Goal: Information Seeking & Learning: Find specific fact

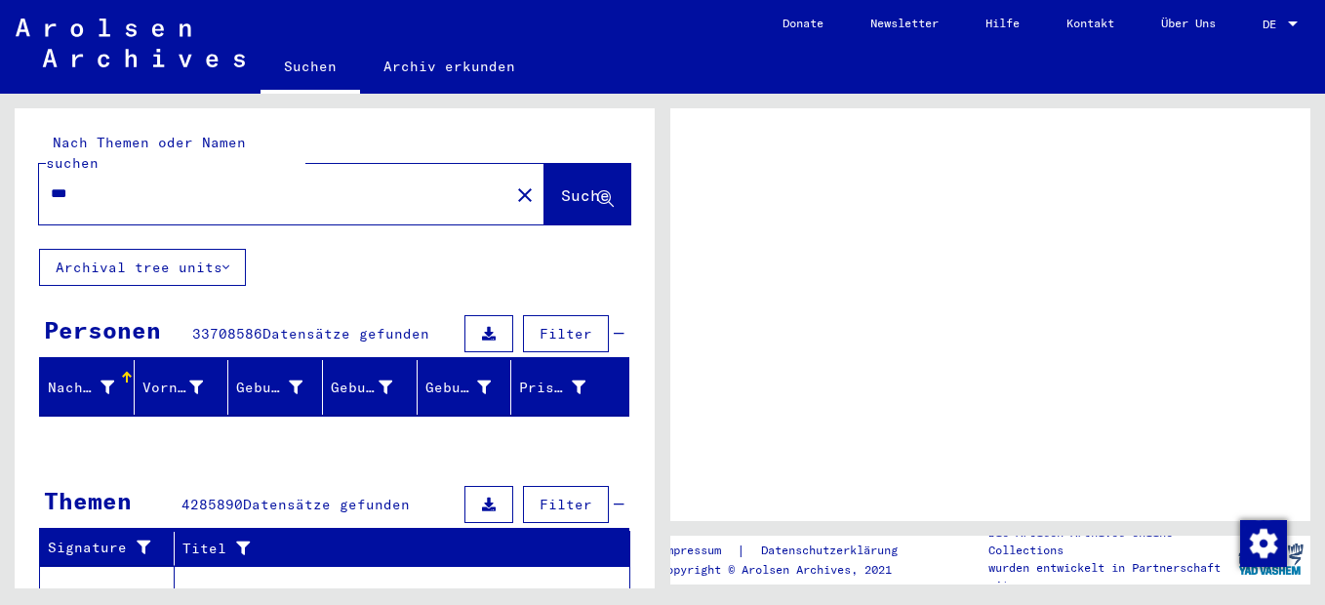
type input "****"
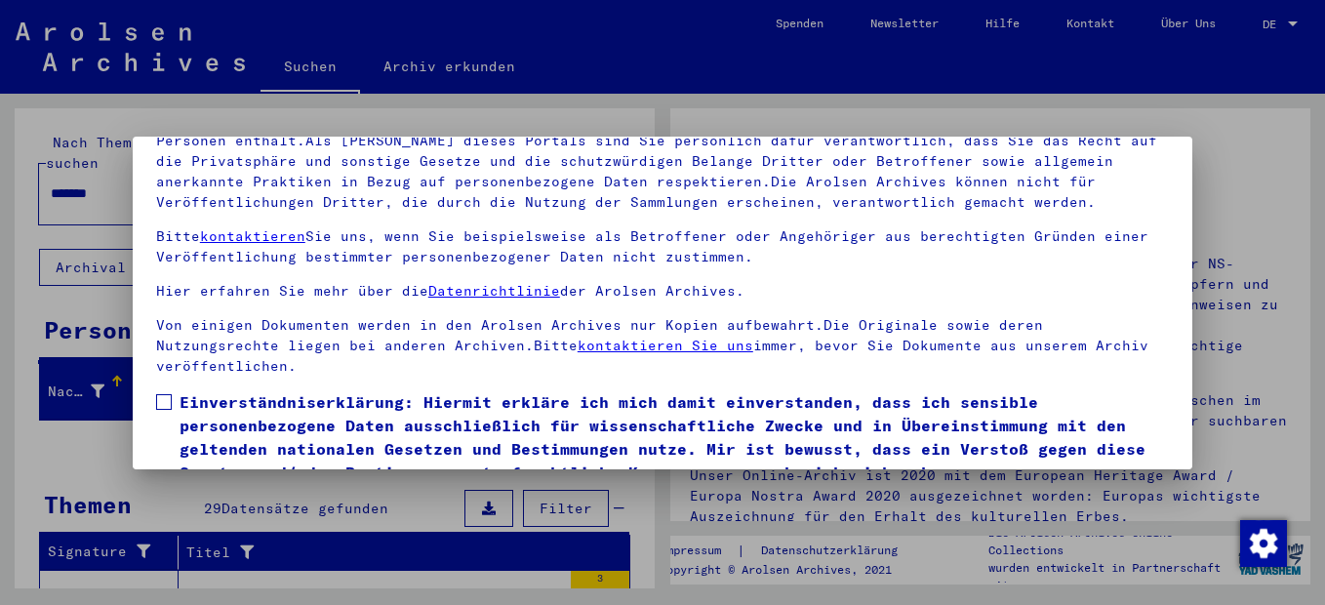
scroll to position [158, 0]
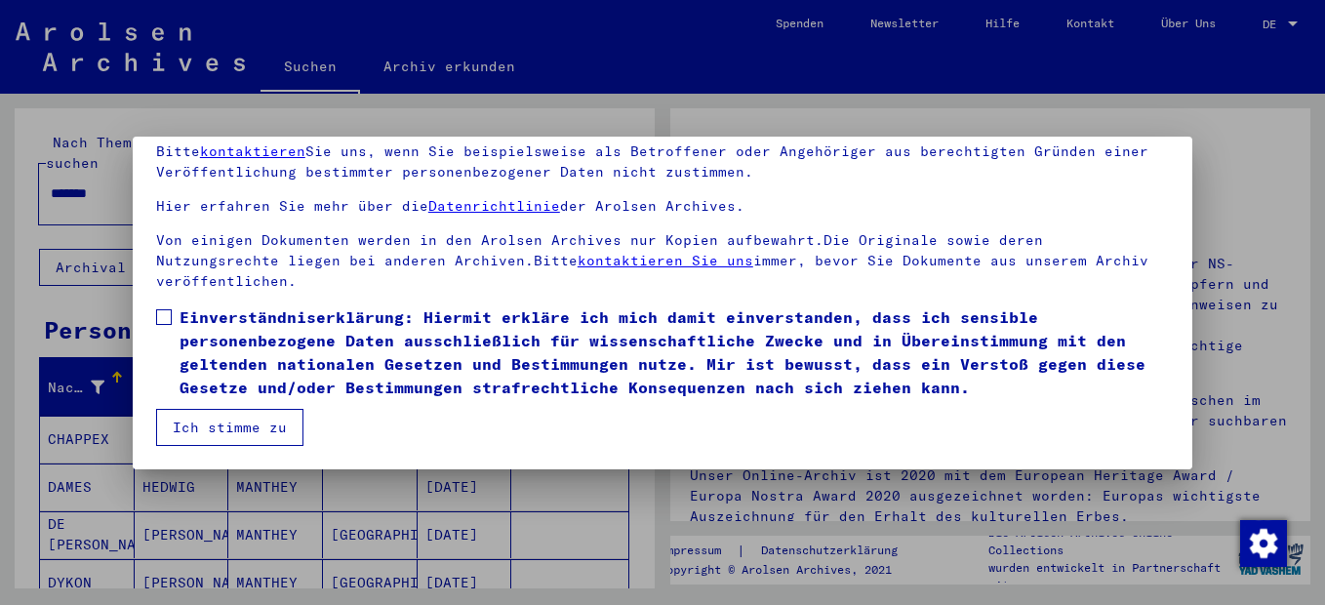
click at [161, 323] on span at bounding box center [164, 317] width 16 height 16
click at [214, 424] on button "Ich stimme zu" at bounding box center [229, 427] width 147 height 37
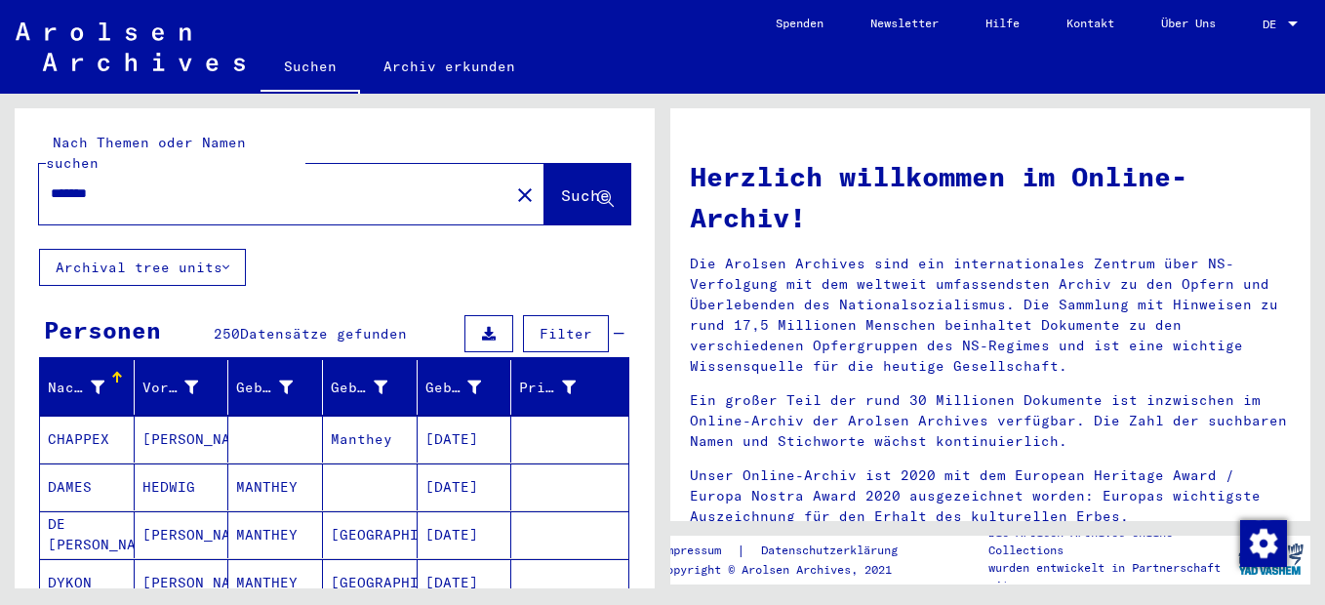
click at [135, 183] on input "*******" at bounding box center [268, 193] width 435 height 20
type input "*"
click at [561, 185] on span "Suche" at bounding box center [585, 195] width 49 height 20
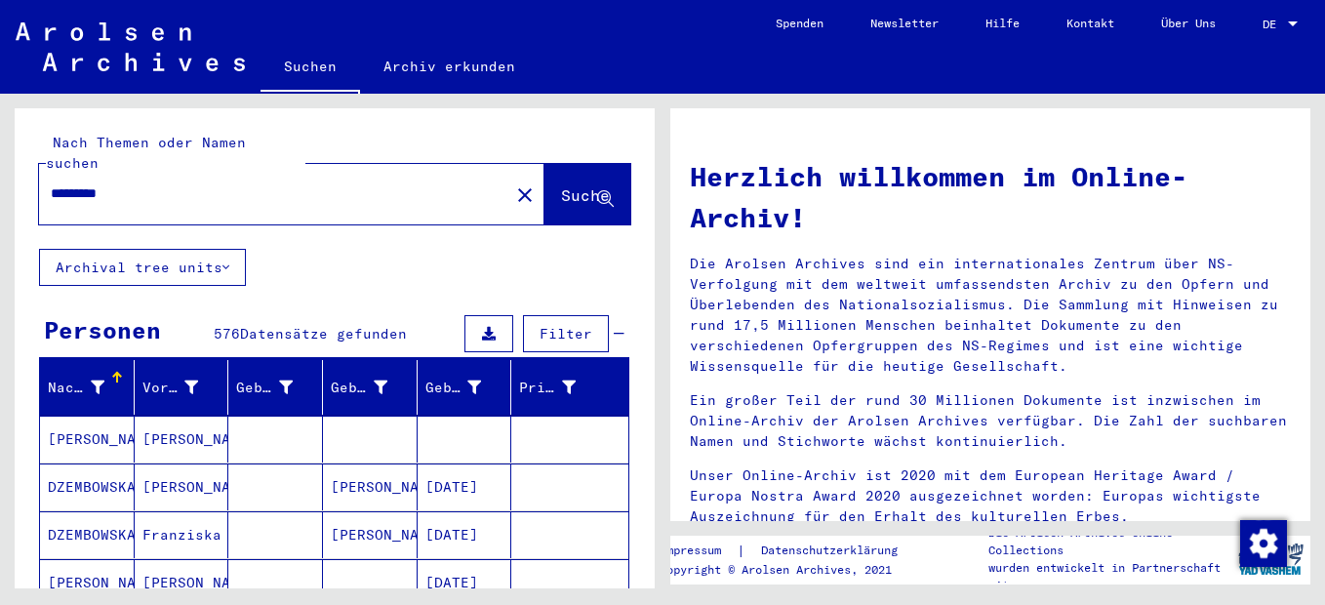
click at [44, 172] on div "*********" at bounding box center [262, 194] width 447 height 44
click at [51, 183] on input "*********" at bounding box center [268, 193] width 435 height 20
click at [83, 183] on input "**********" at bounding box center [268, 193] width 435 height 20
click at [561, 185] on span "Suche" at bounding box center [585, 195] width 49 height 20
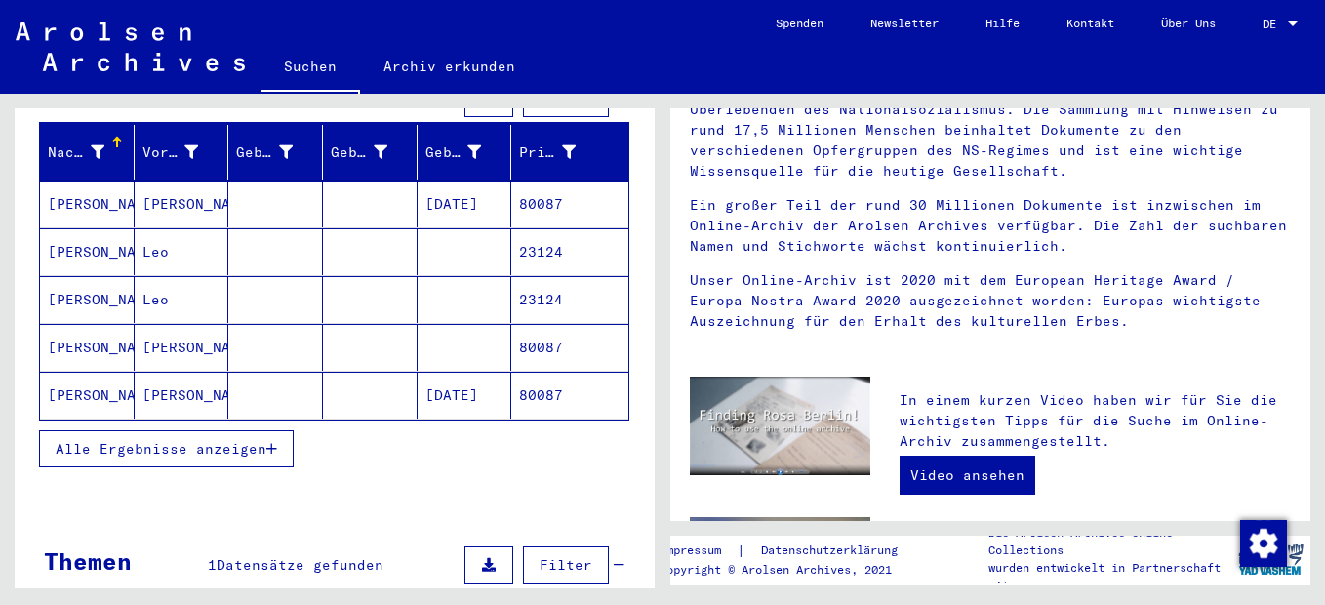
scroll to position [195, 0]
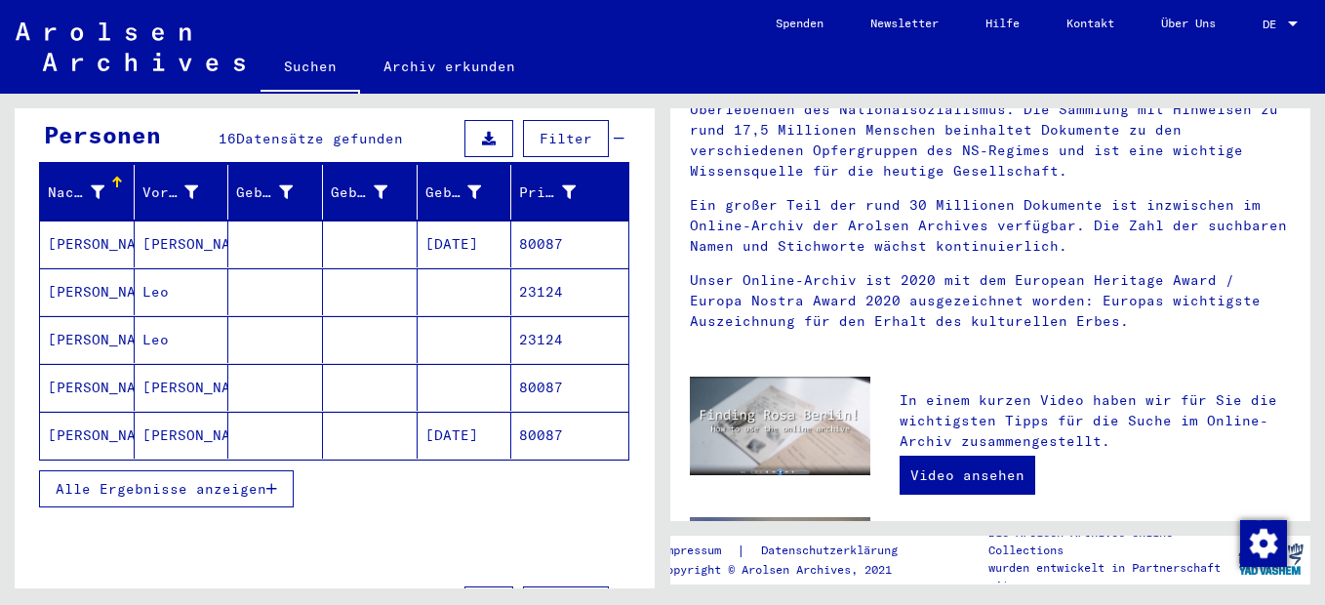
click at [306, 130] on span "Datensätze gefunden" at bounding box center [319, 139] width 167 height 18
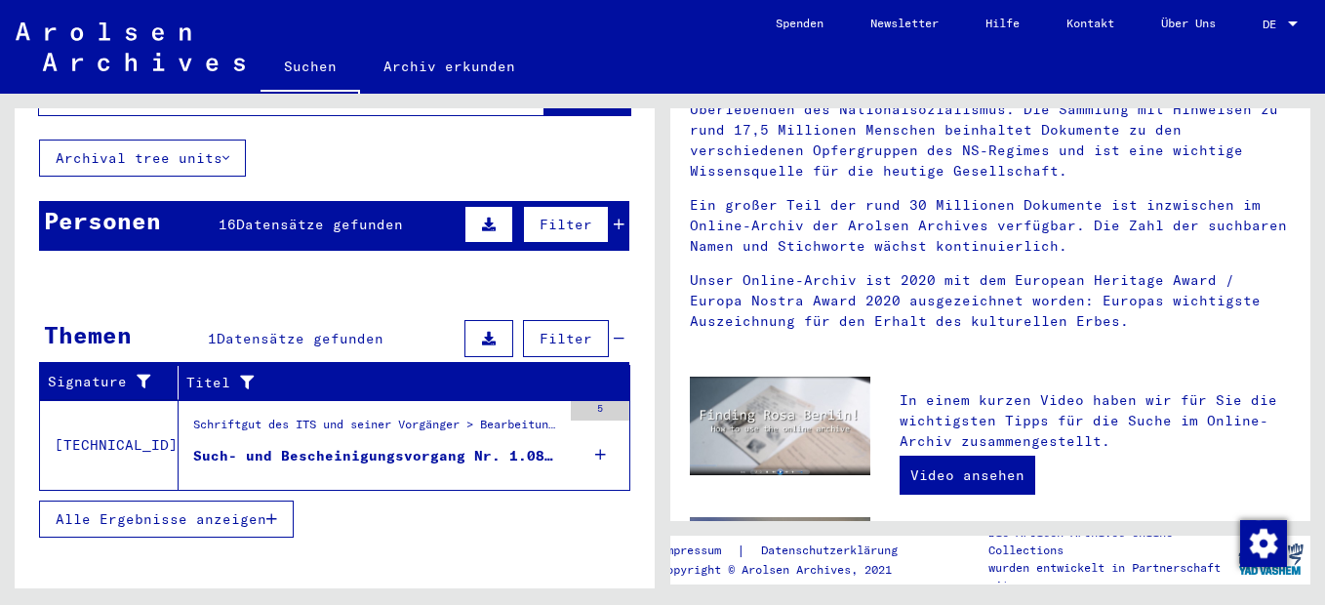
scroll to position [89, 0]
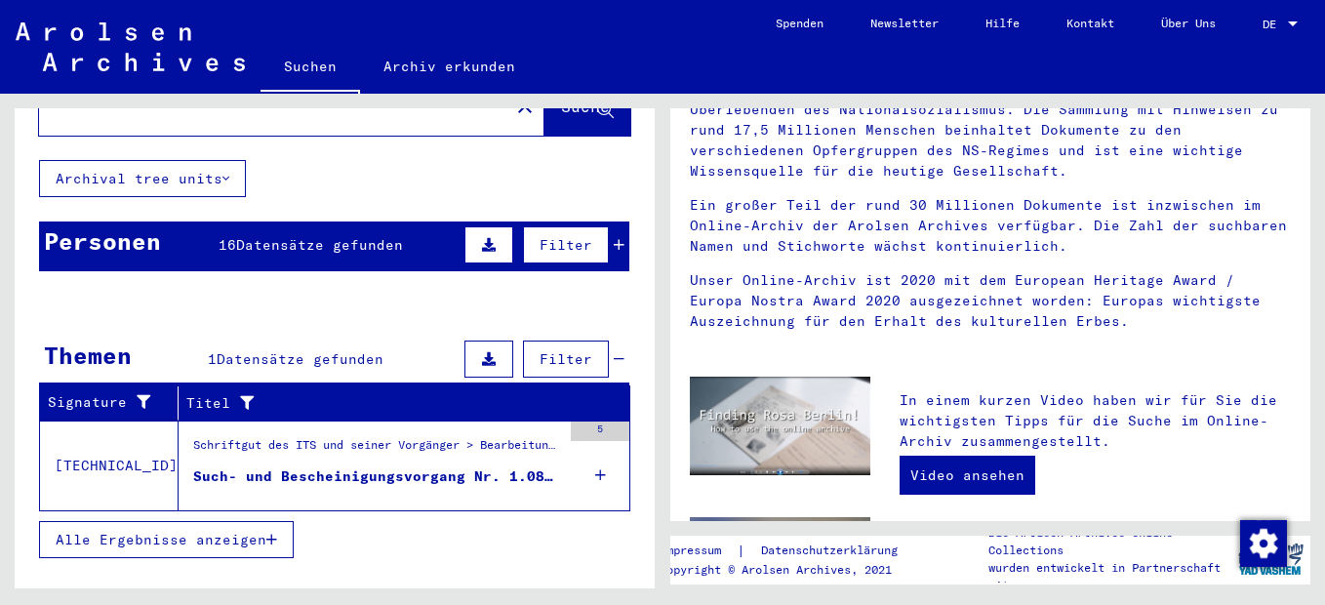
click at [321, 236] on span "Datensätze gefunden" at bounding box center [319, 245] width 167 height 18
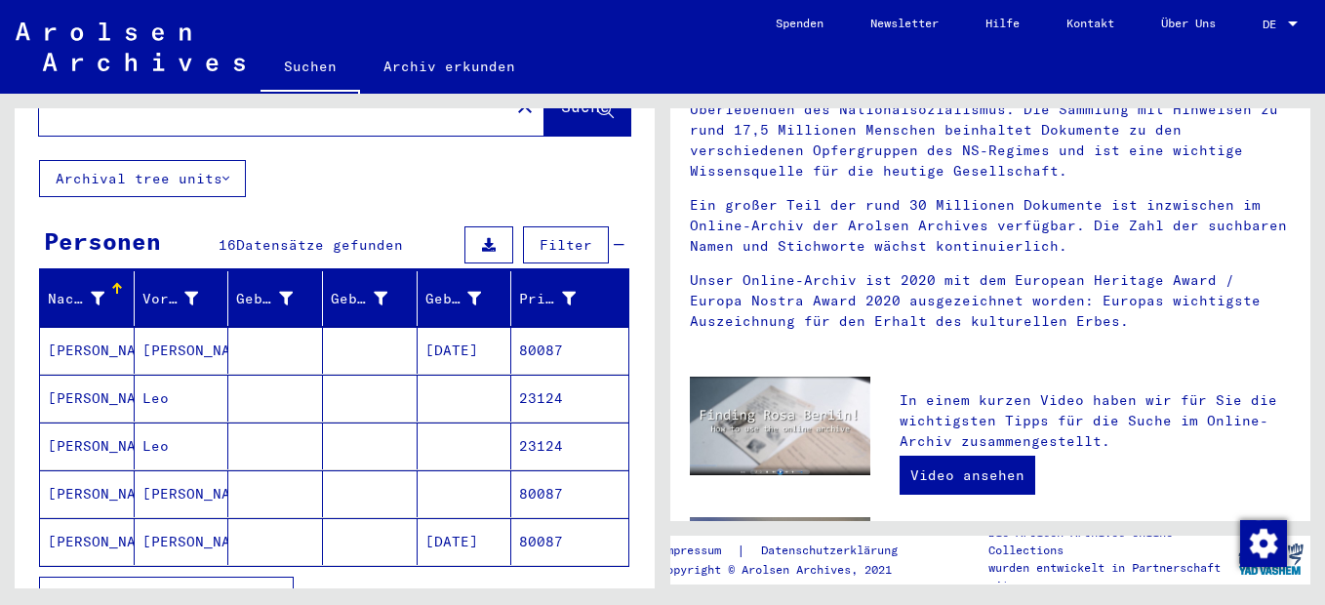
scroll to position [195, 0]
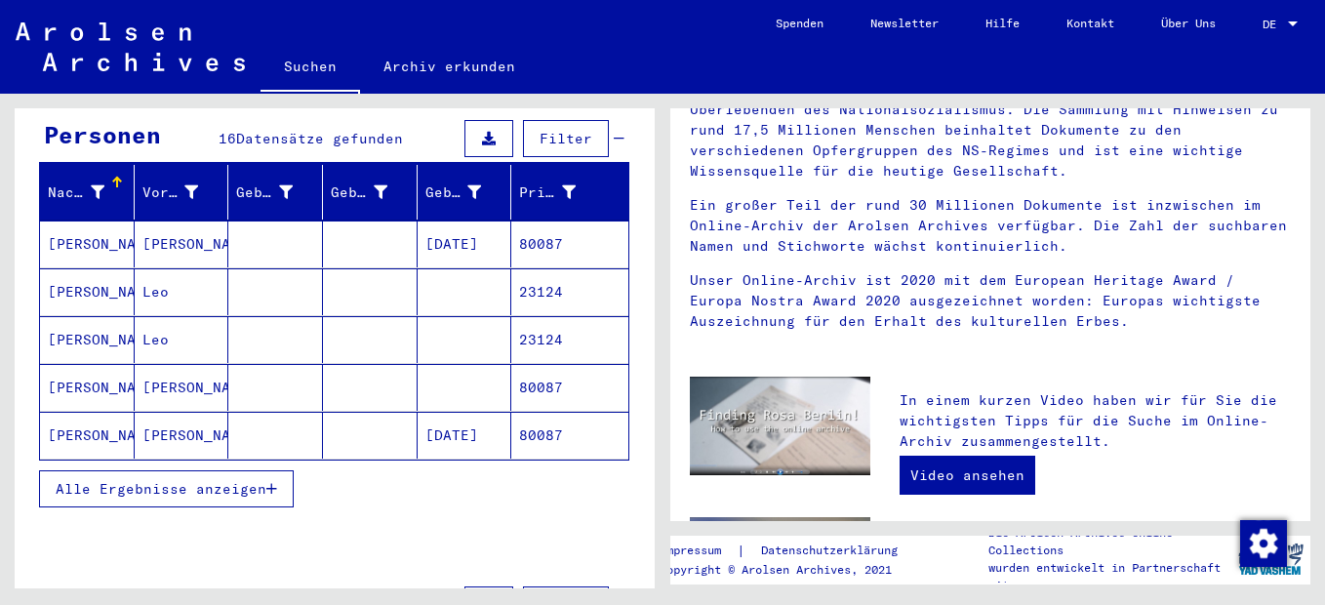
click at [266, 480] on span "Alle Ergebnisse anzeigen" at bounding box center [161, 489] width 211 height 18
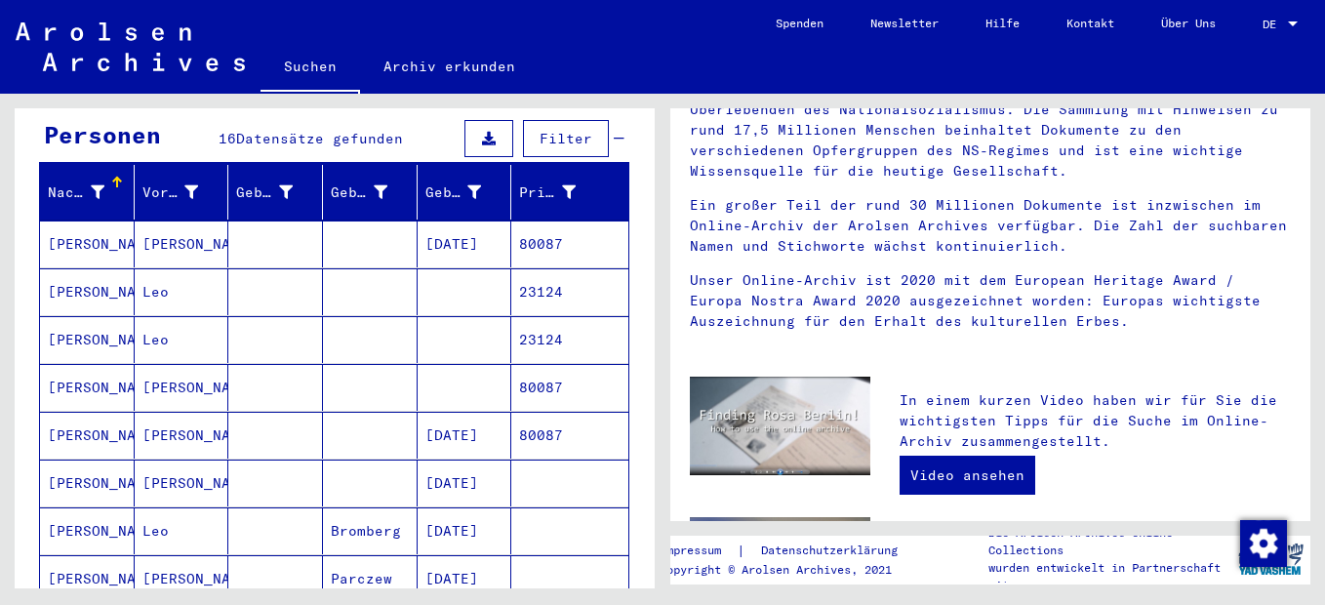
click at [88, 508] on mat-cell "[PERSON_NAME]" at bounding box center [87, 530] width 95 height 47
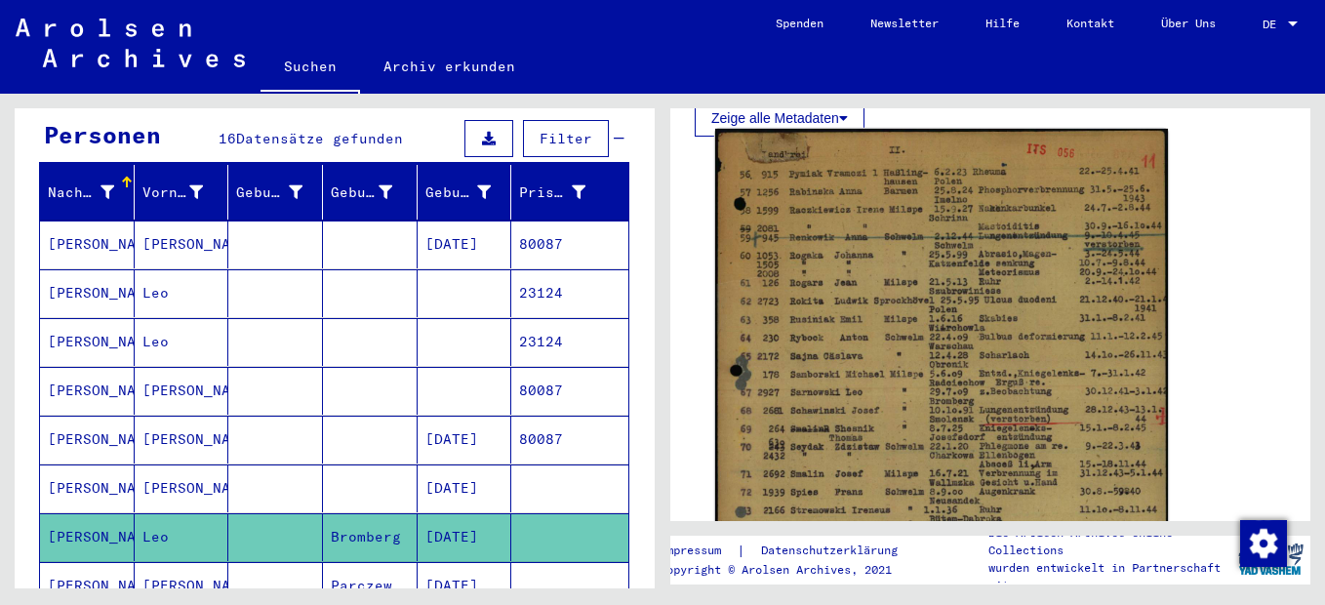
scroll to position [293, 0]
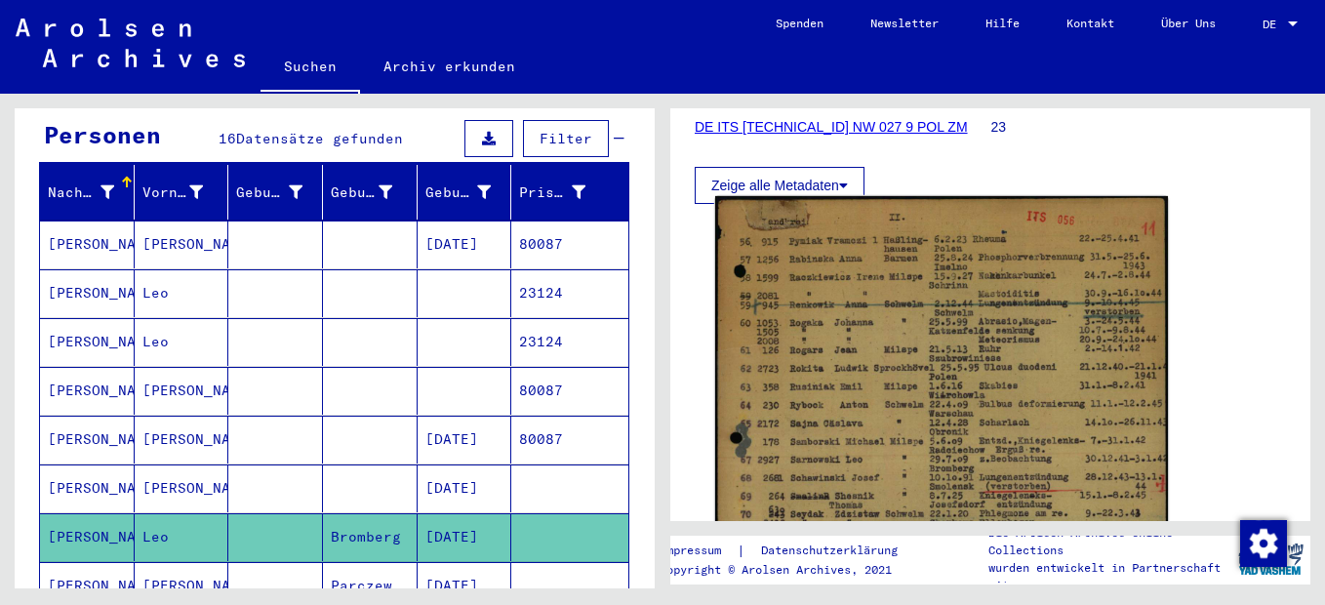
click at [864, 375] on img at bounding box center [941, 518] width 453 height 644
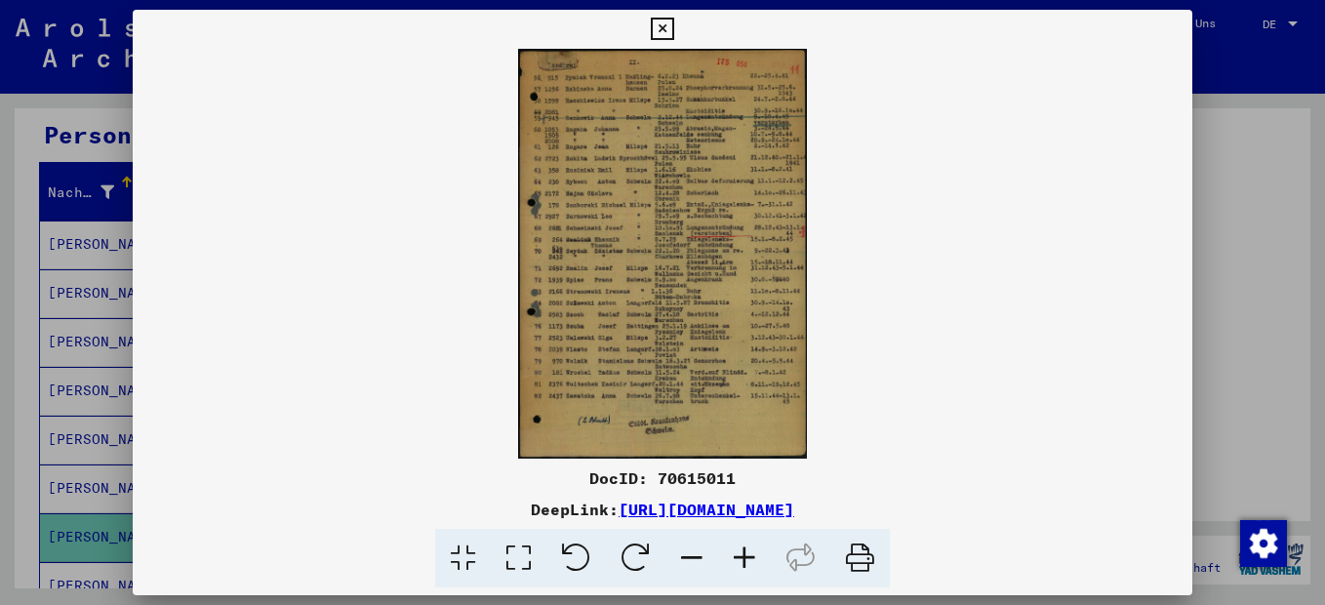
scroll to position [0, 0]
click at [750, 557] on icon at bounding box center [744, 559] width 53 height 60
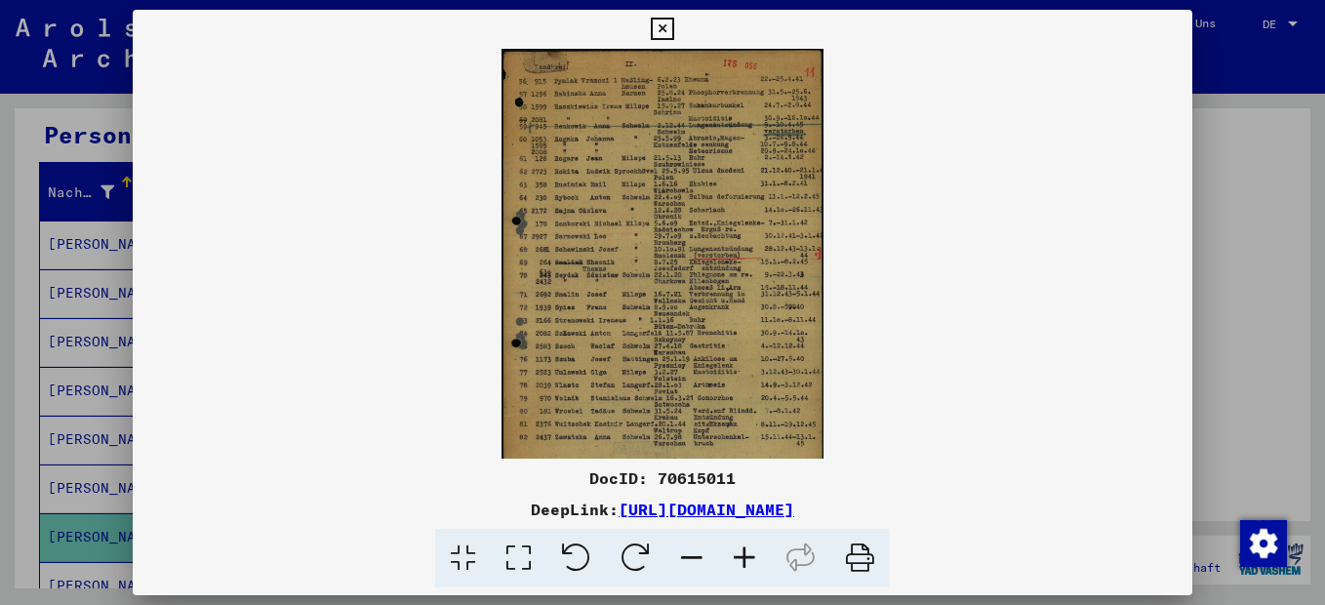
click at [749, 556] on icon at bounding box center [744, 559] width 53 height 60
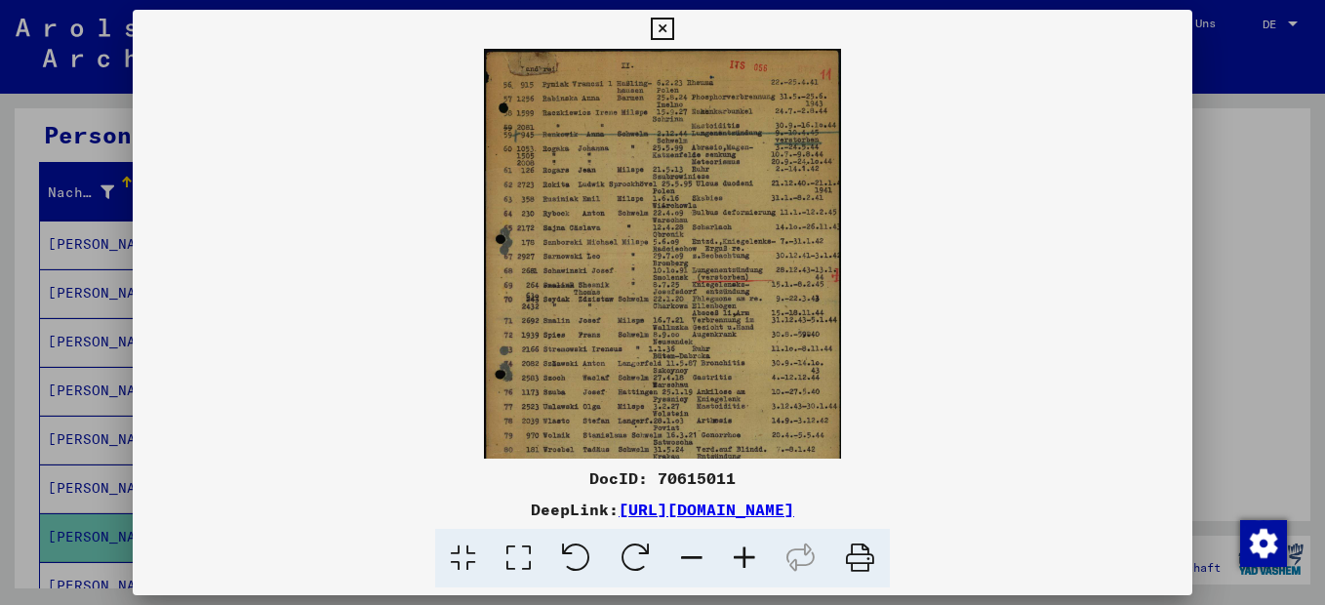
click at [747, 555] on icon at bounding box center [744, 559] width 53 height 60
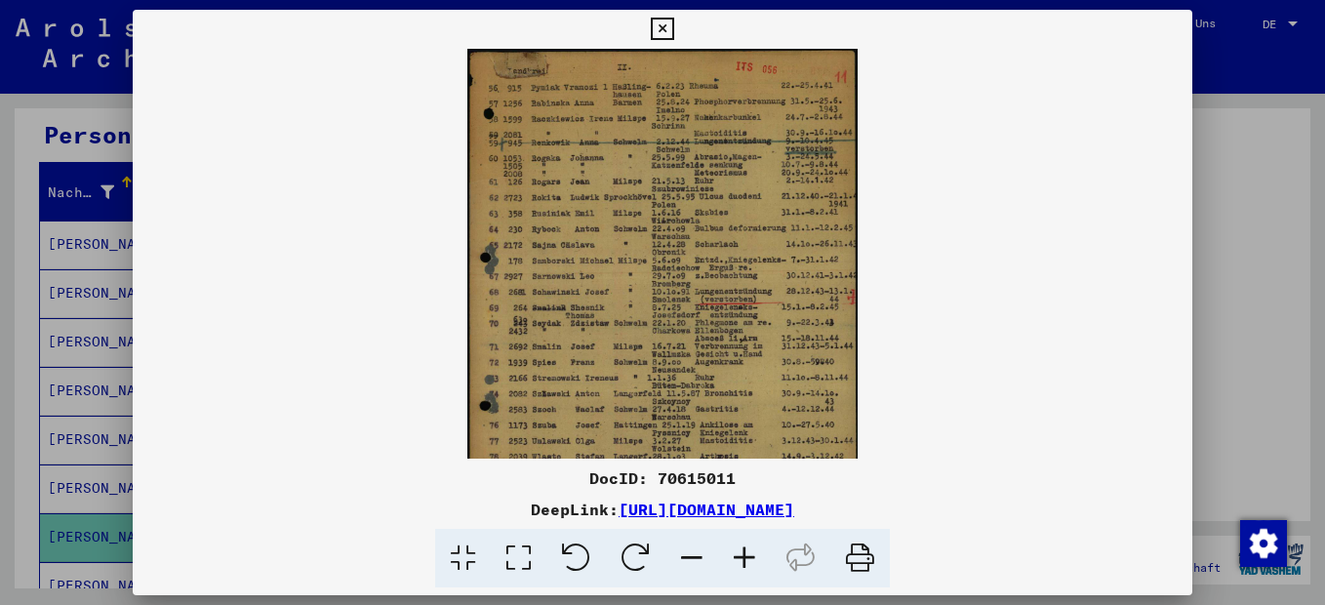
click at [747, 555] on icon at bounding box center [744, 559] width 53 height 60
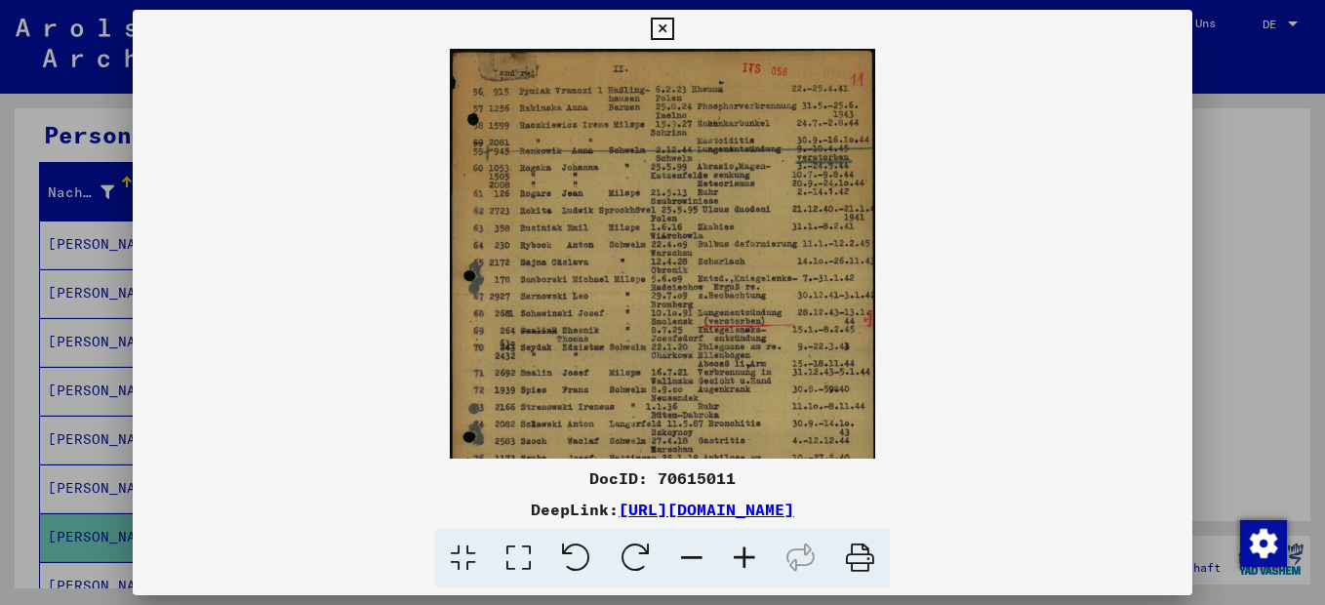
click at [747, 555] on icon at bounding box center [744, 559] width 53 height 60
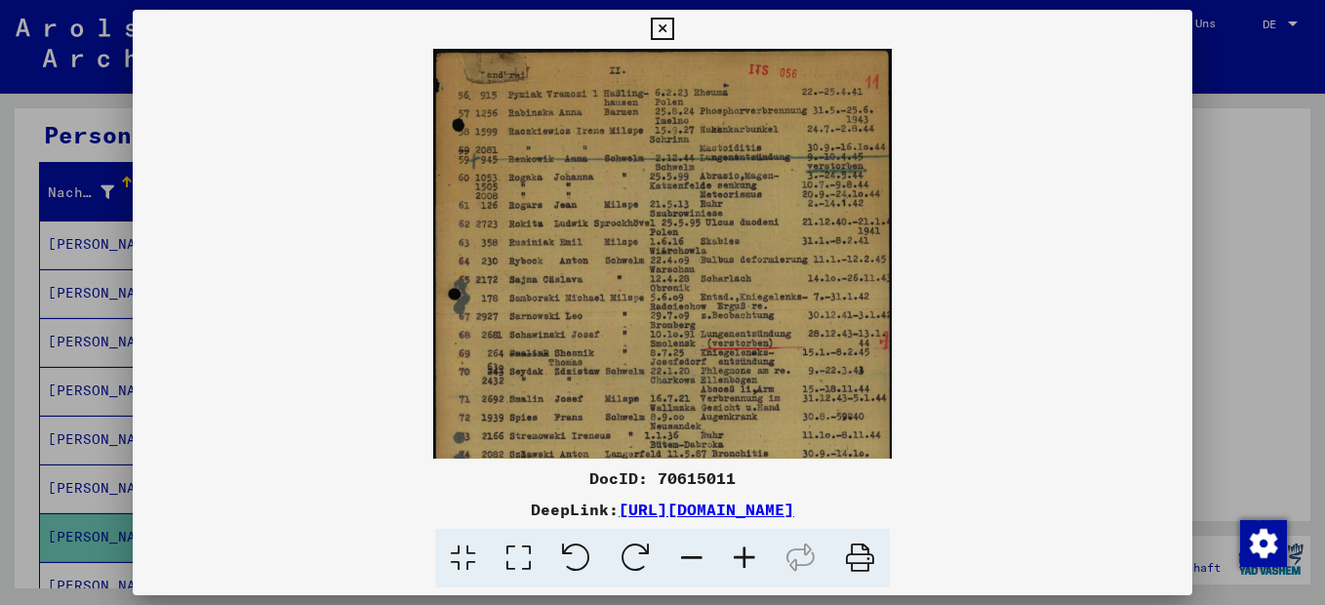
click at [747, 555] on icon at bounding box center [744, 559] width 53 height 60
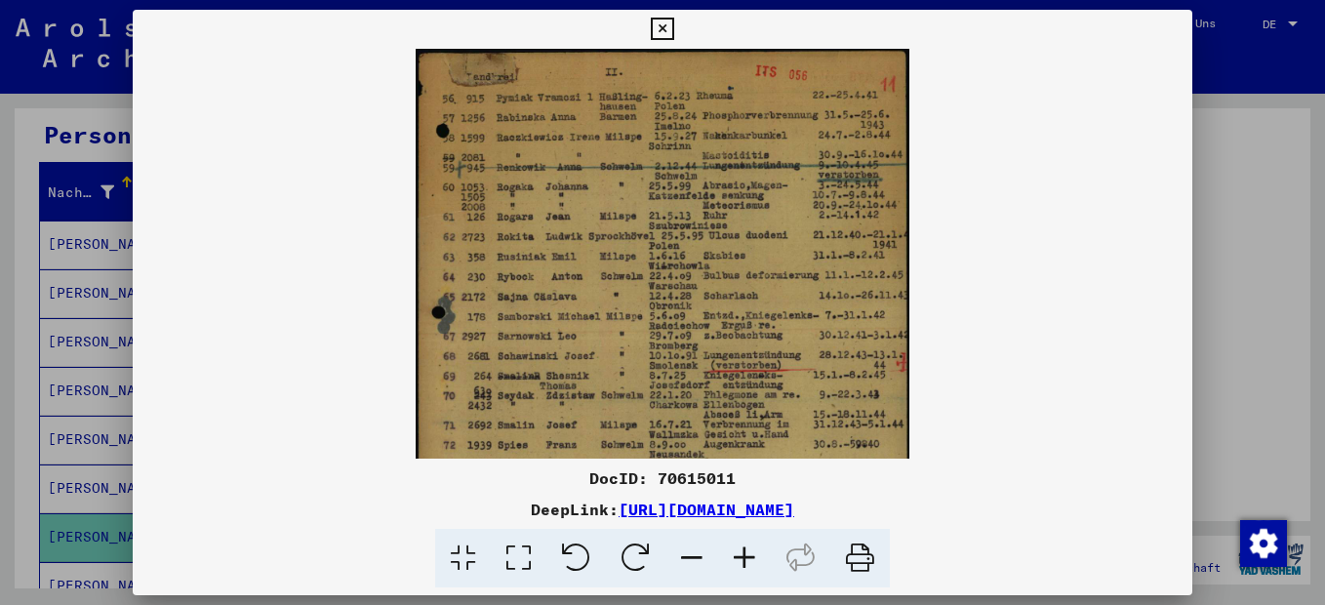
click at [747, 555] on icon at bounding box center [744, 559] width 53 height 60
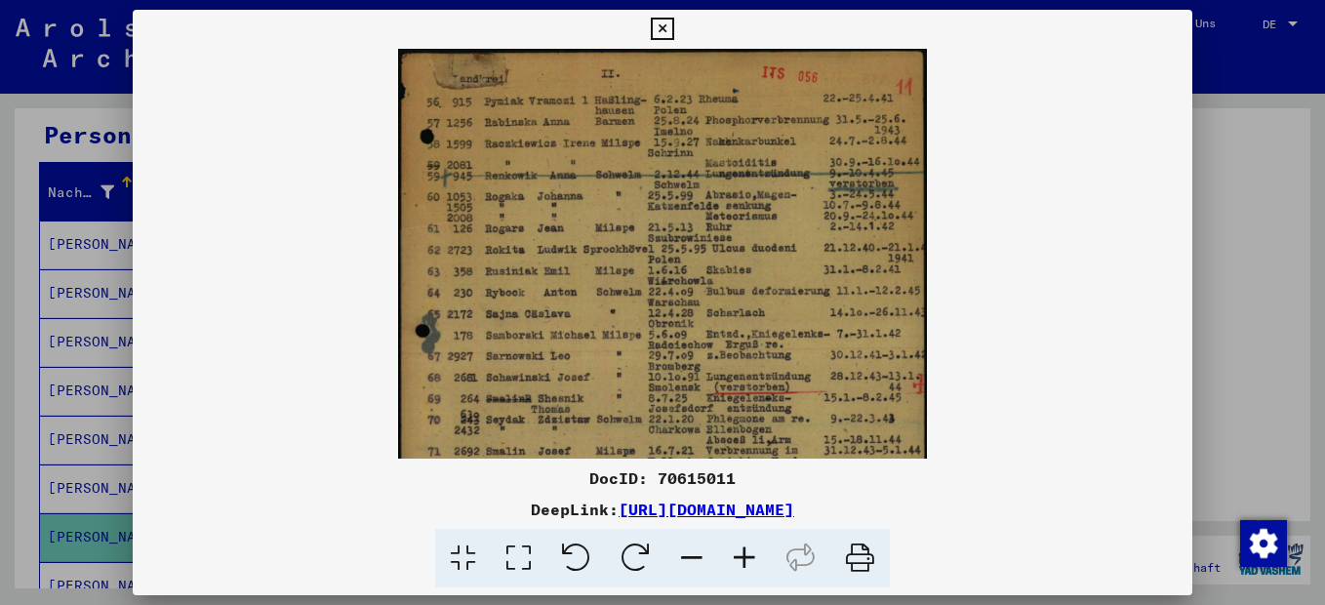
click at [747, 555] on icon at bounding box center [744, 559] width 53 height 60
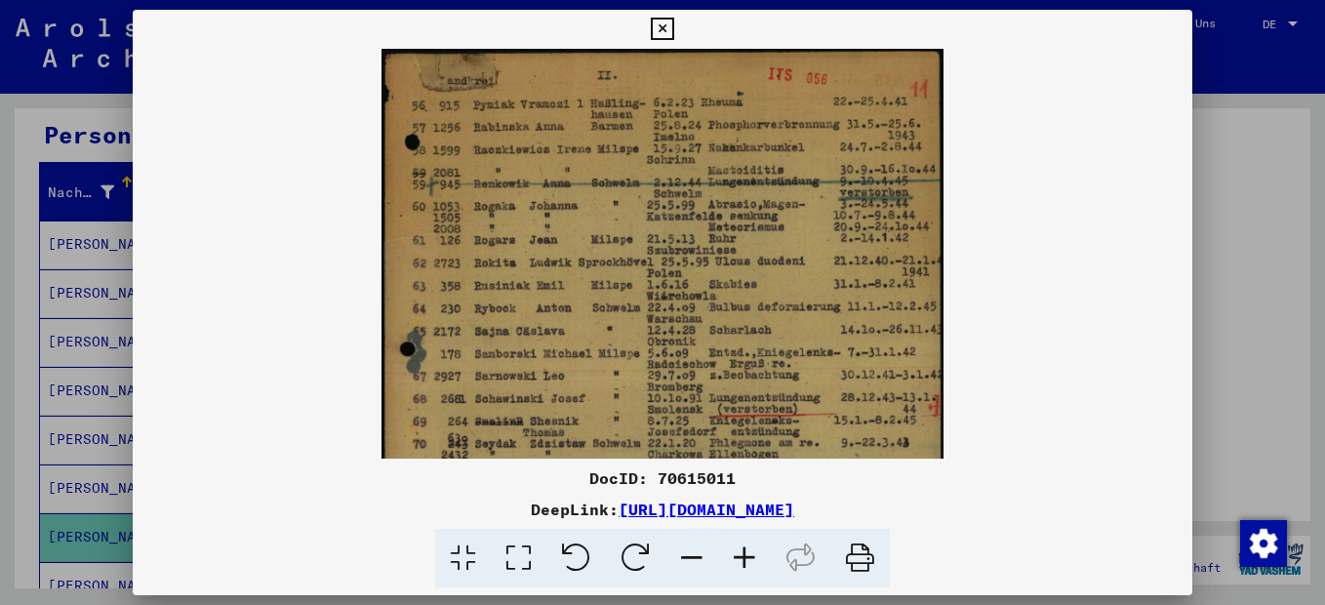
click at [747, 555] on icon at bounding box center [744, 559] width 53 height 60
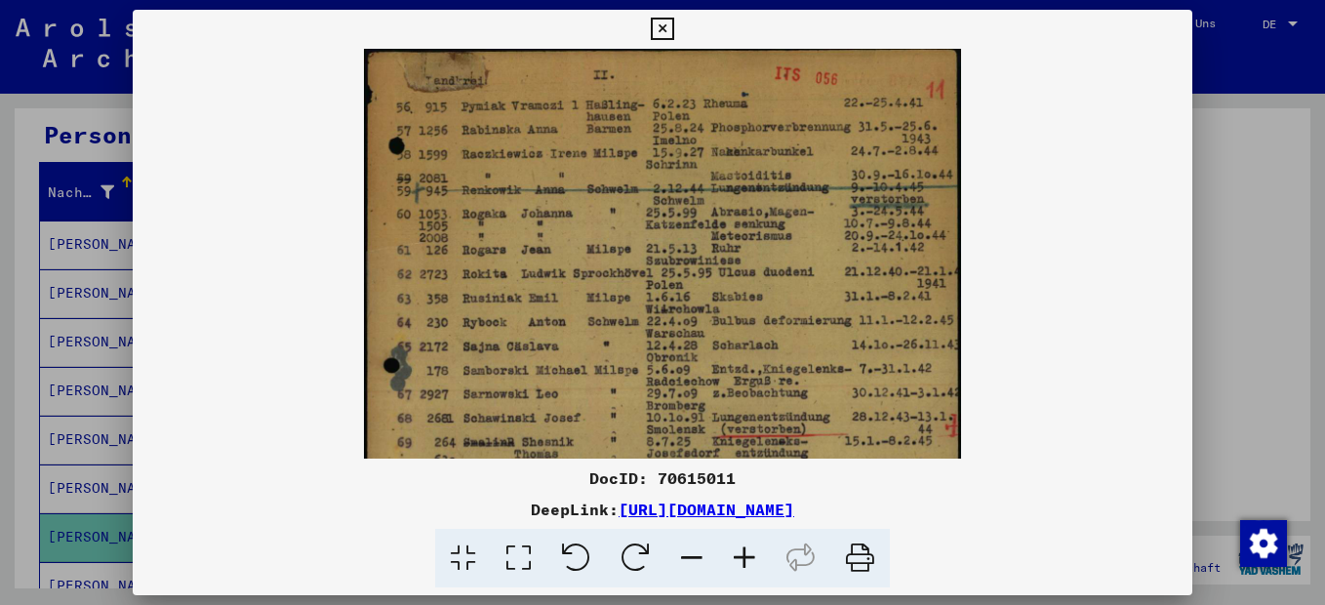
drag, startPoint x: 704, startPoint y: 209, endPoint x: 691, endPoint y: 312, distance: 104.2
click at [692, 312] on img at bounding box center [662, 471] width 596 height 849
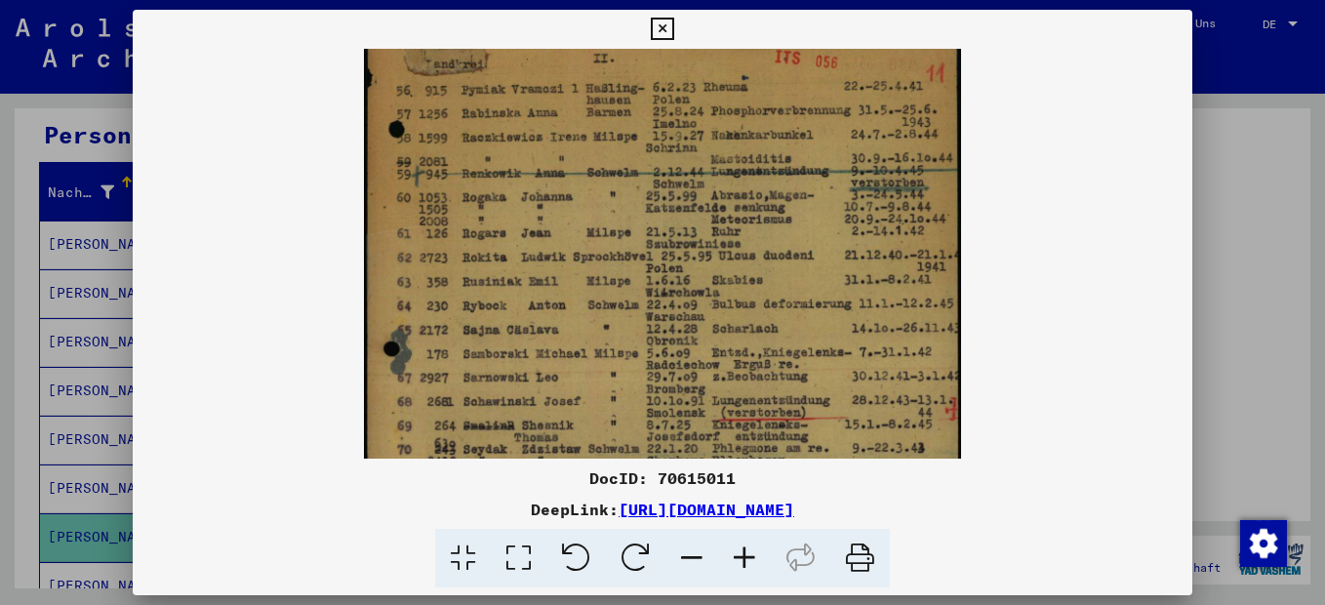
scroll to position [22, 0]
drag, startPoint x: 722, startPoint y: 404, endPoint x: 717, endPoint y: 385, distance: 19.2
click at [725, 385] on img at bounding box center [662, 450] width 596 height 849
click at [662, 24] on icon at bounding box center [662, 29] width 22 height 23
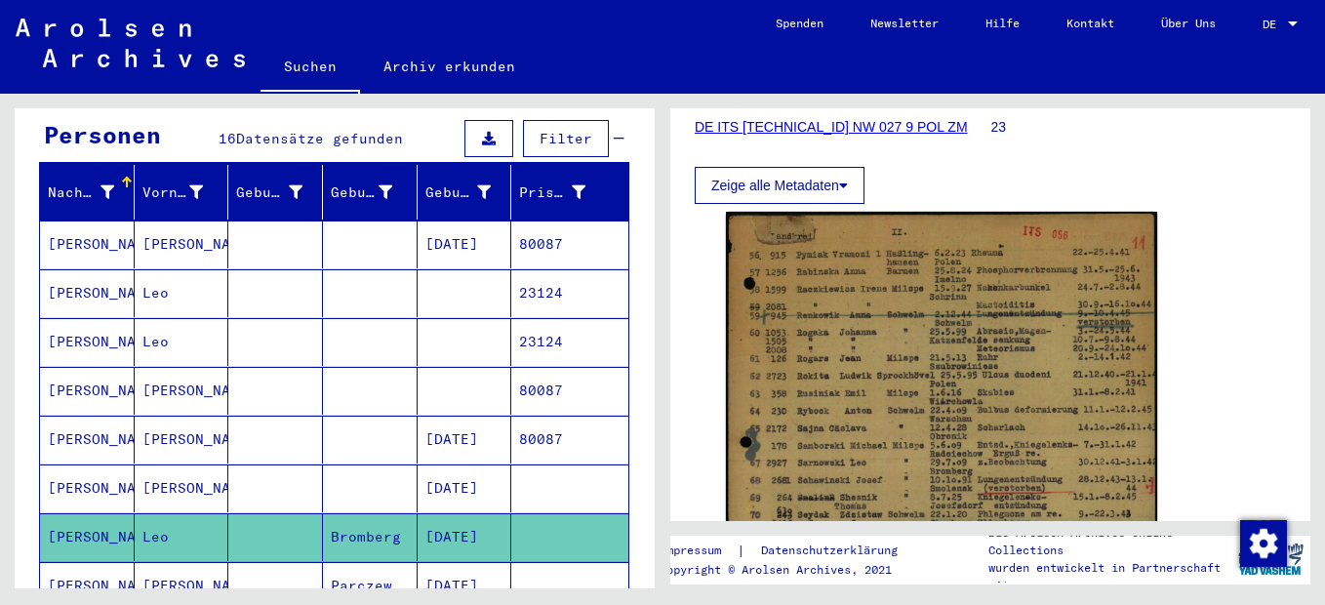
click at [150, 370] on mat-cell "[PERSON_NAME]" at bounding box center [182, 391] width 95 height 48
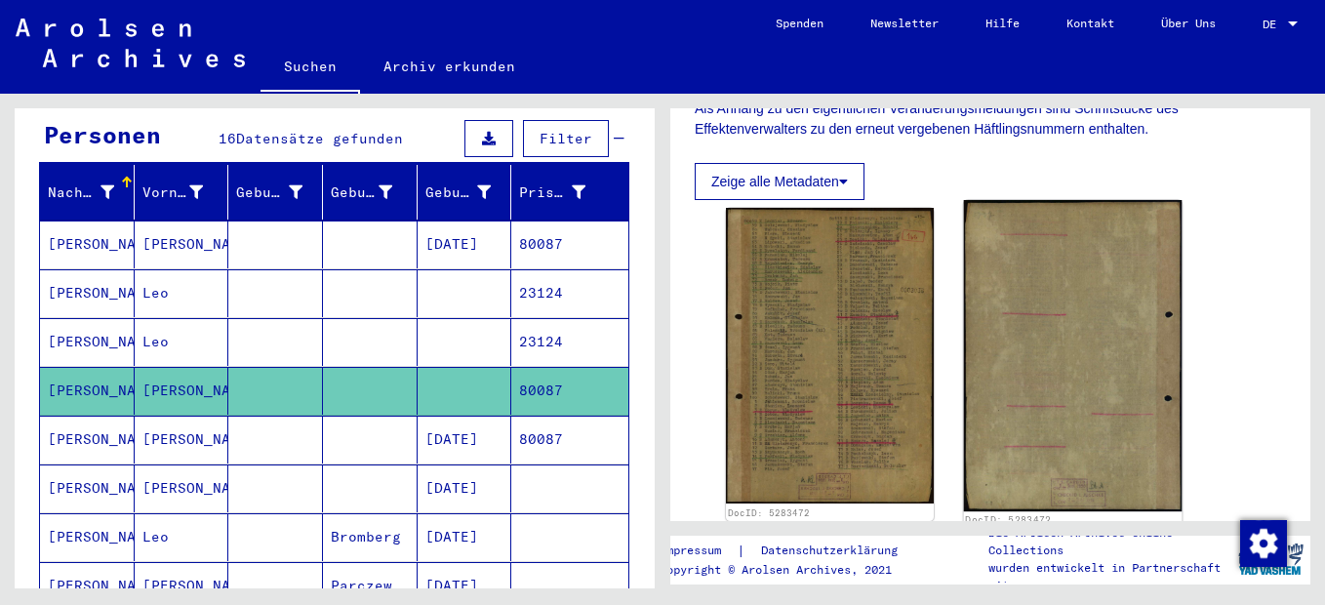
scroll to position [585, 0]
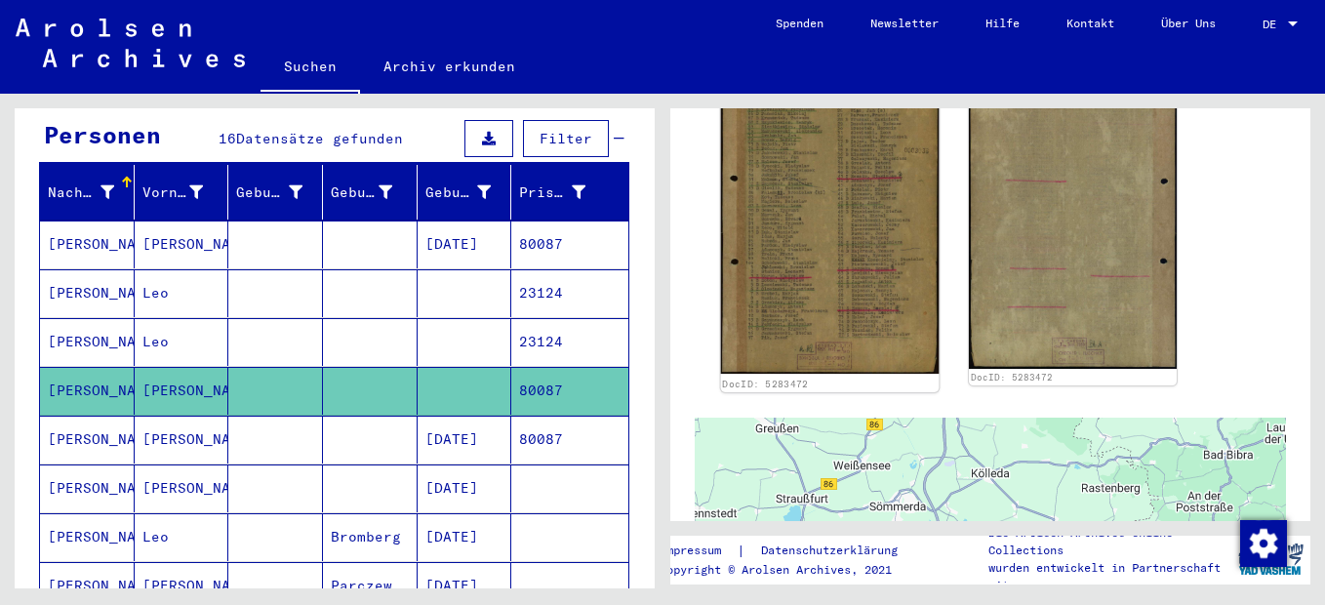
click at [817, 264] on img at bounding box center [830, 218] width 219 height 309
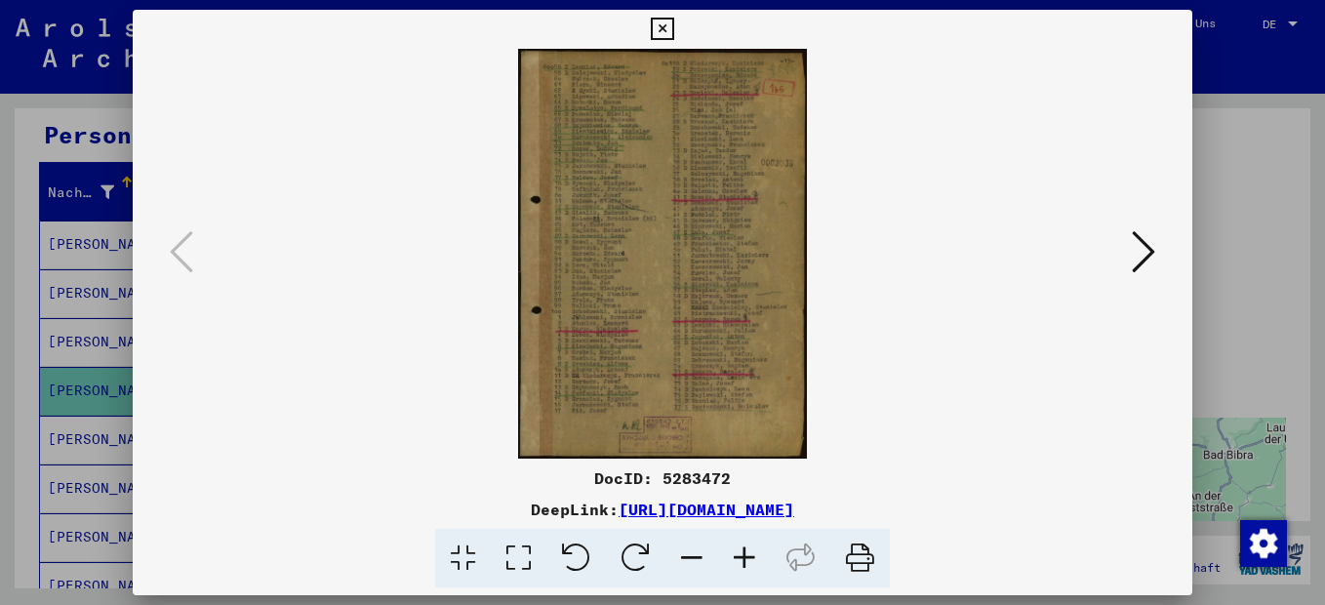
click at [741, 558] on icon at bounding box center [744, 559] width 53 height 60
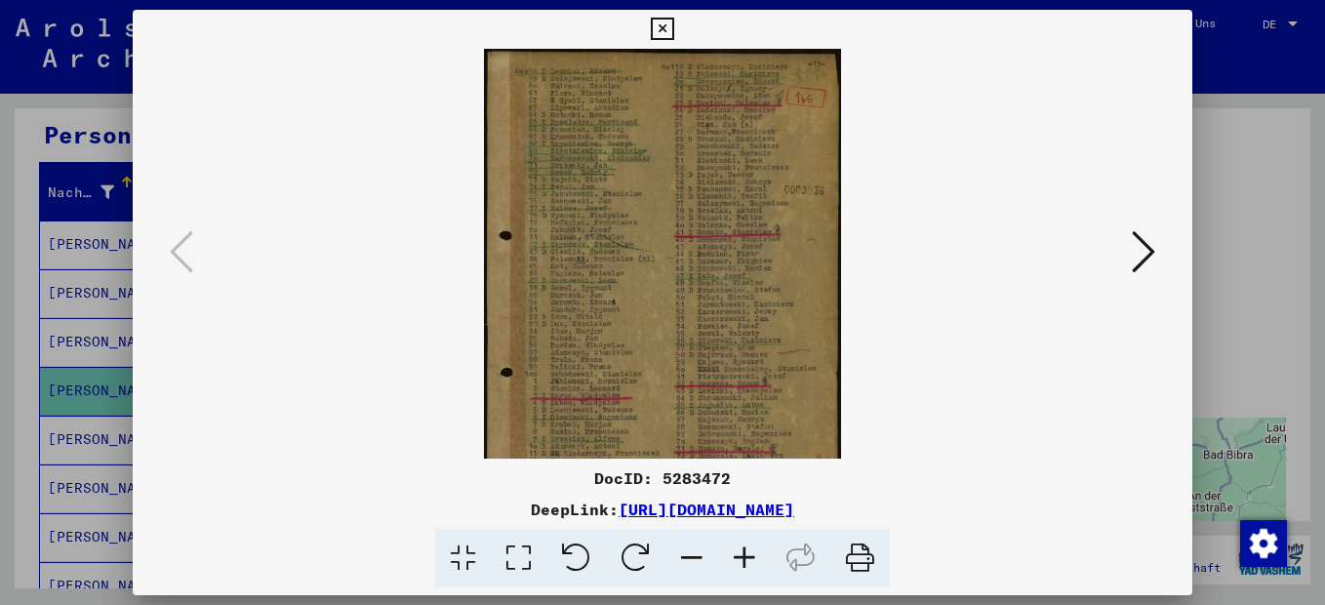
click at [741, 558] on icon at bounding box center [744, 559] width 53 height 60
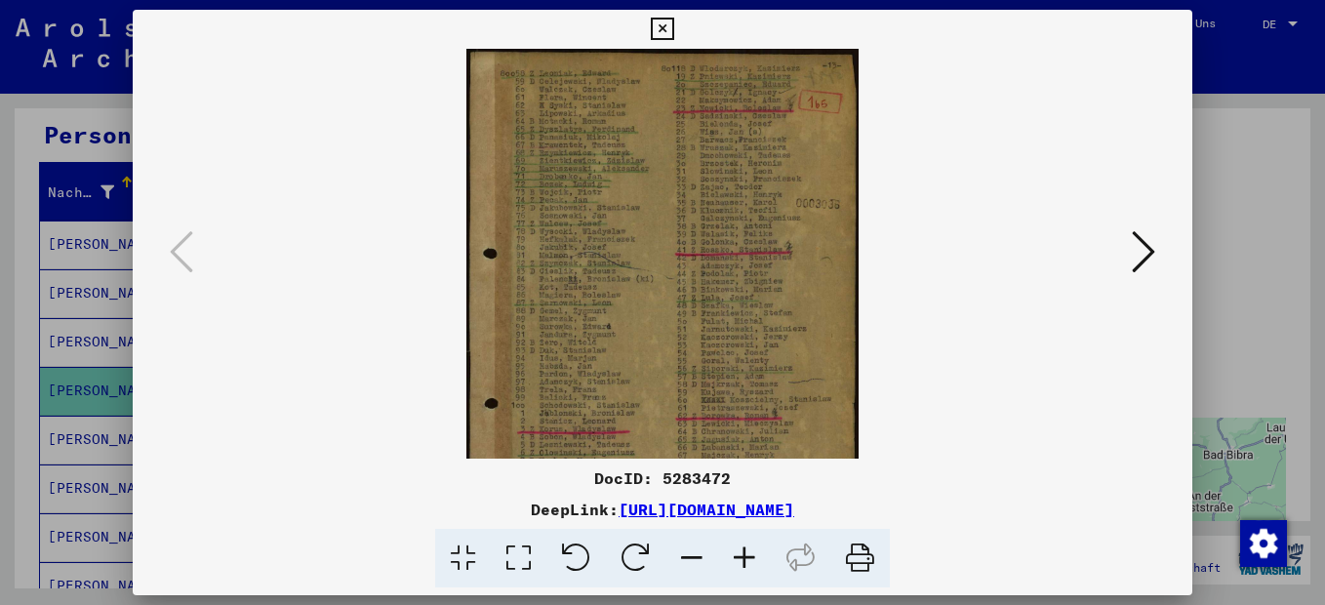
click at [742, 559] on icon at bounding box center [744, 559] width 53 height 60
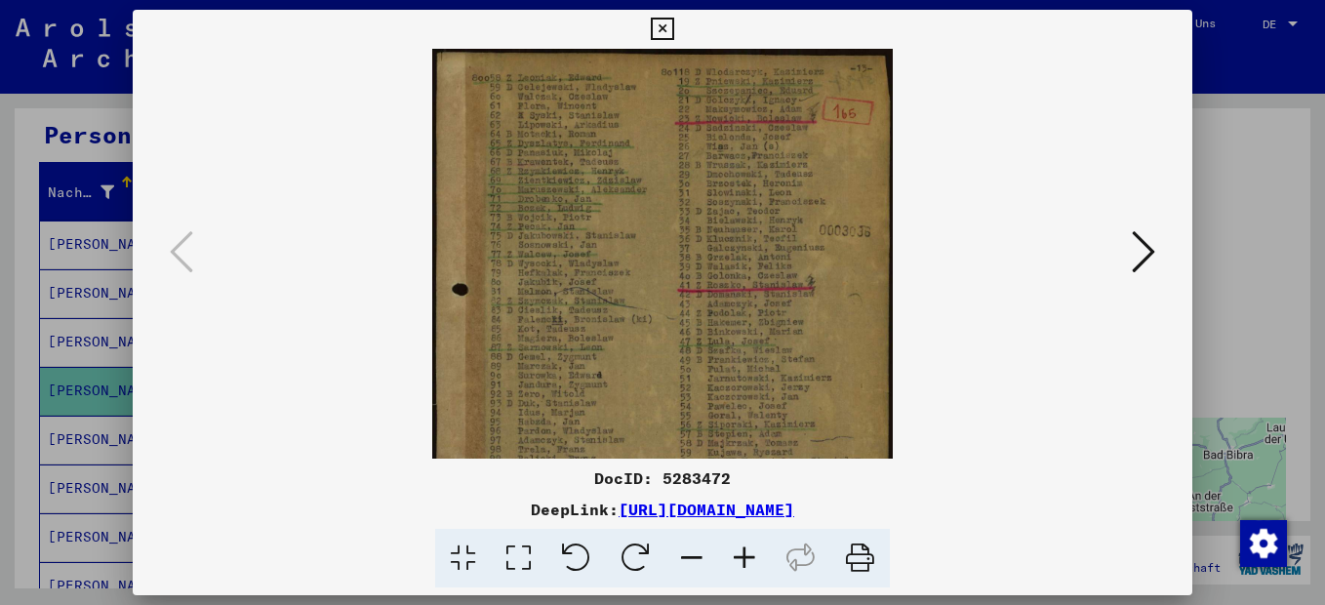
click at [744, 552] on icon at bounding box center [744, 559] width 53 height 60
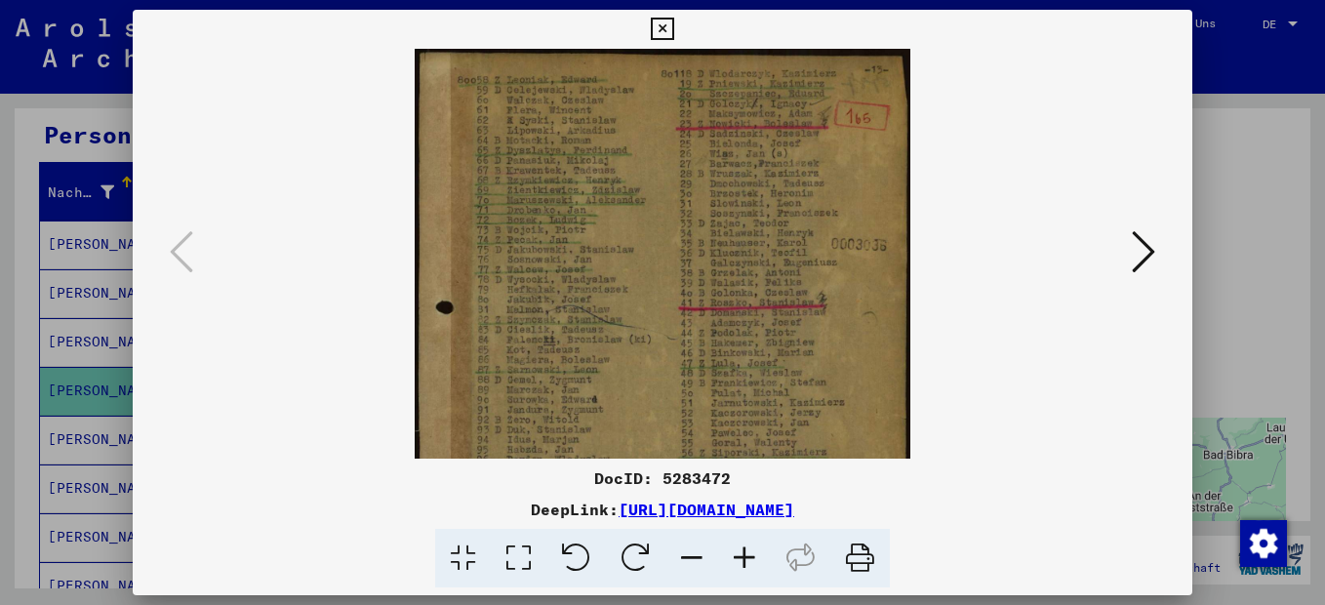
click at [744, 552] on icon at bounding box center [744, 559] width 53 height 60
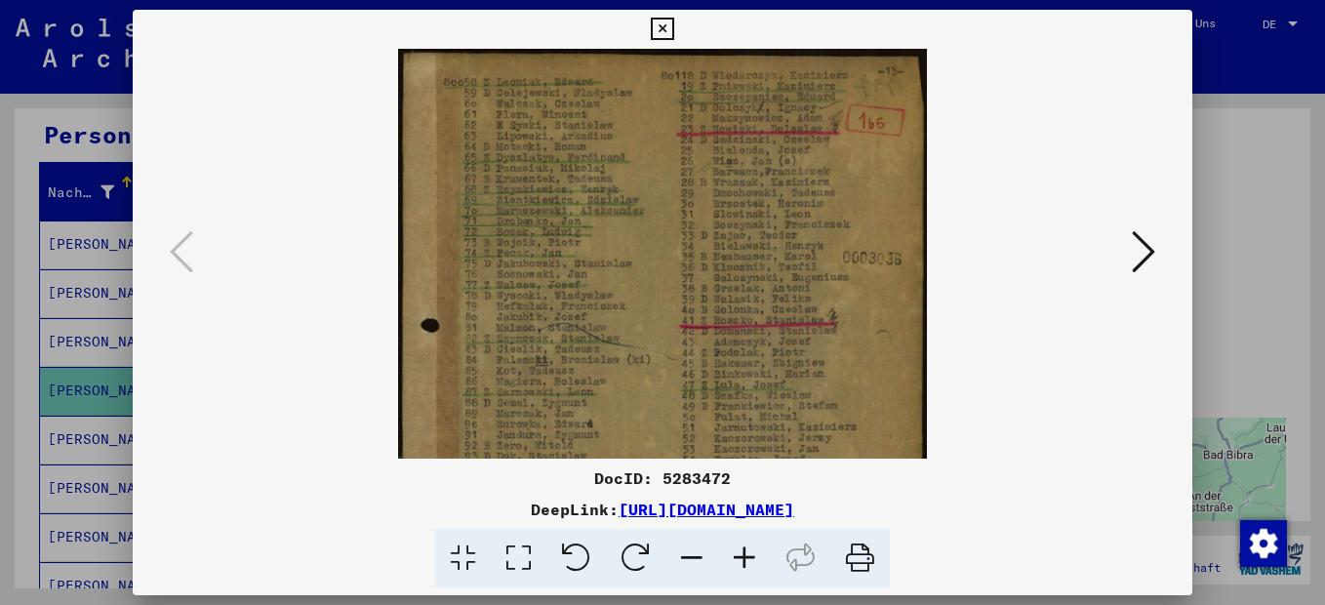
click at [744, 552] on icon at bounding box center [744, 559] width 53 height 60
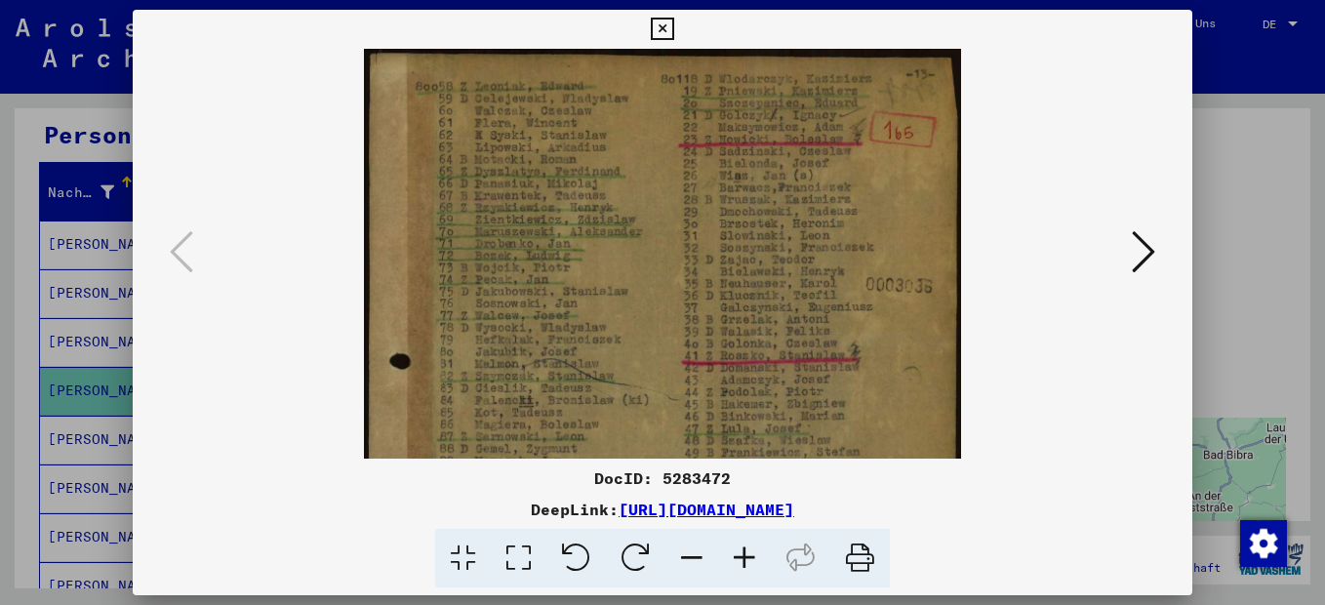
click at [744, 552] on icon at bounding box center [744, 559] width 53 height 60
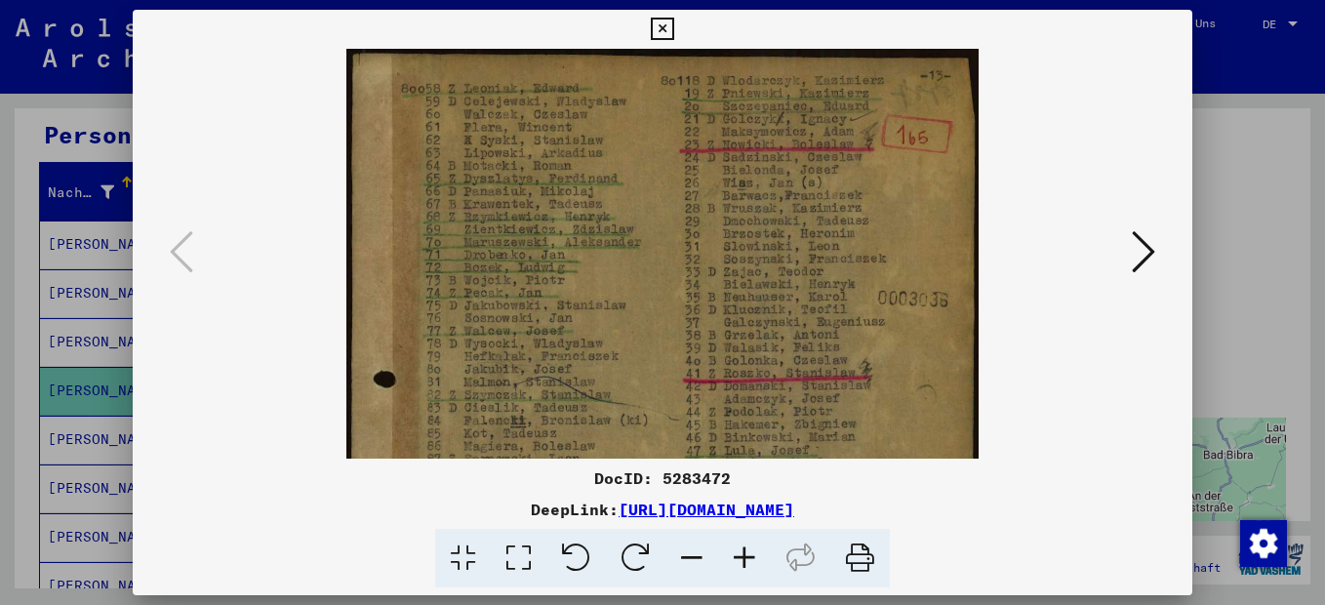
click at [744, 552] on icon at bounding box center [744, 559] width 53 height 60
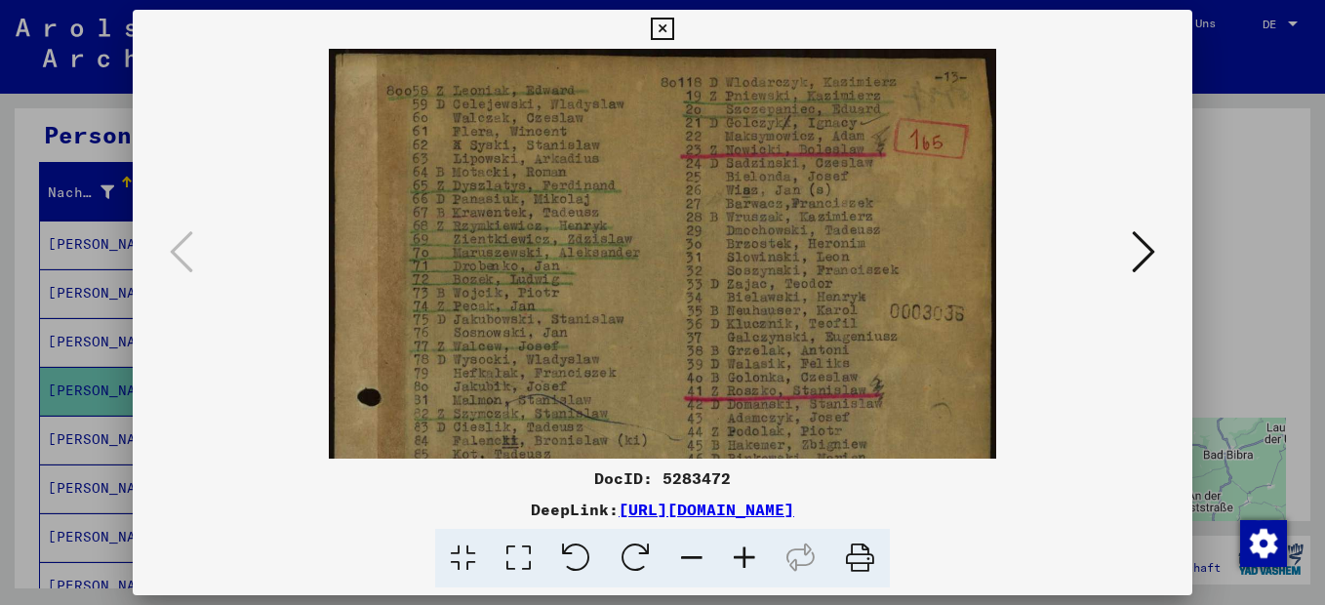
click at [744, 552] on icon at bounding box center [744, 559] width 53 height 60
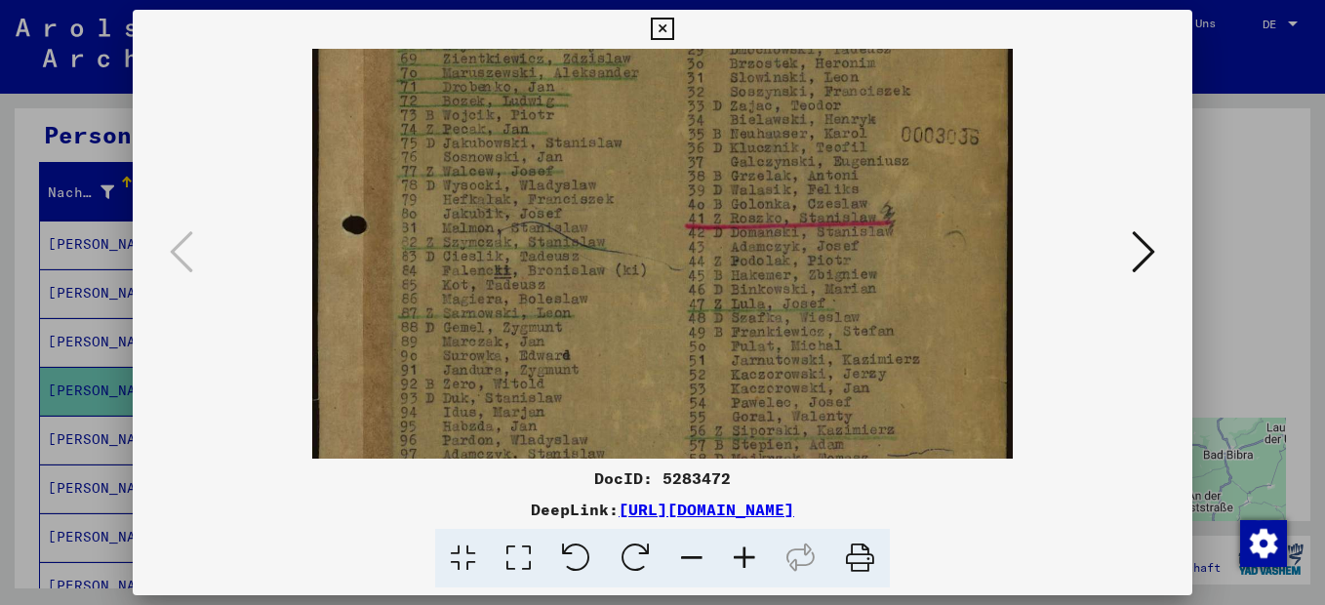
scroll to position [202, 0]
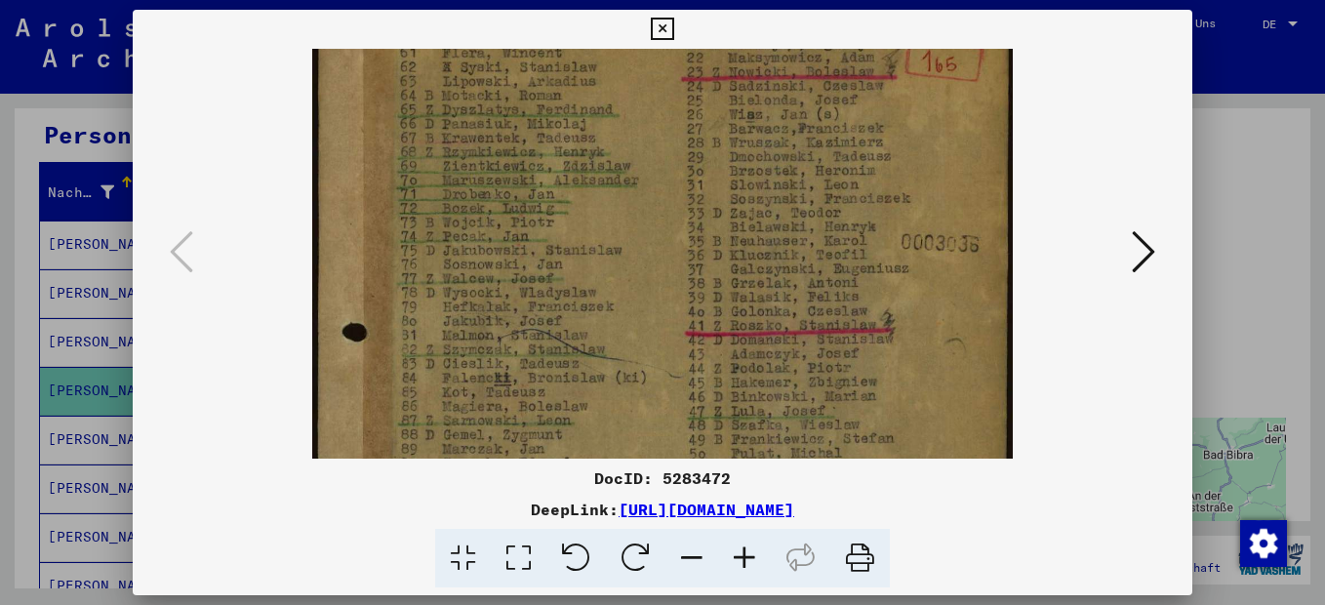
drag, startPoint x: 796, startPoint y: 374, endPoint x: 814, endPoint y: 297, distance: 79.1
click at [814, 297] on img at bounding box center [663, 463] width 702 height 995
click at [661, 23] on icon at bounding box center [662, 29] width 22 height 23
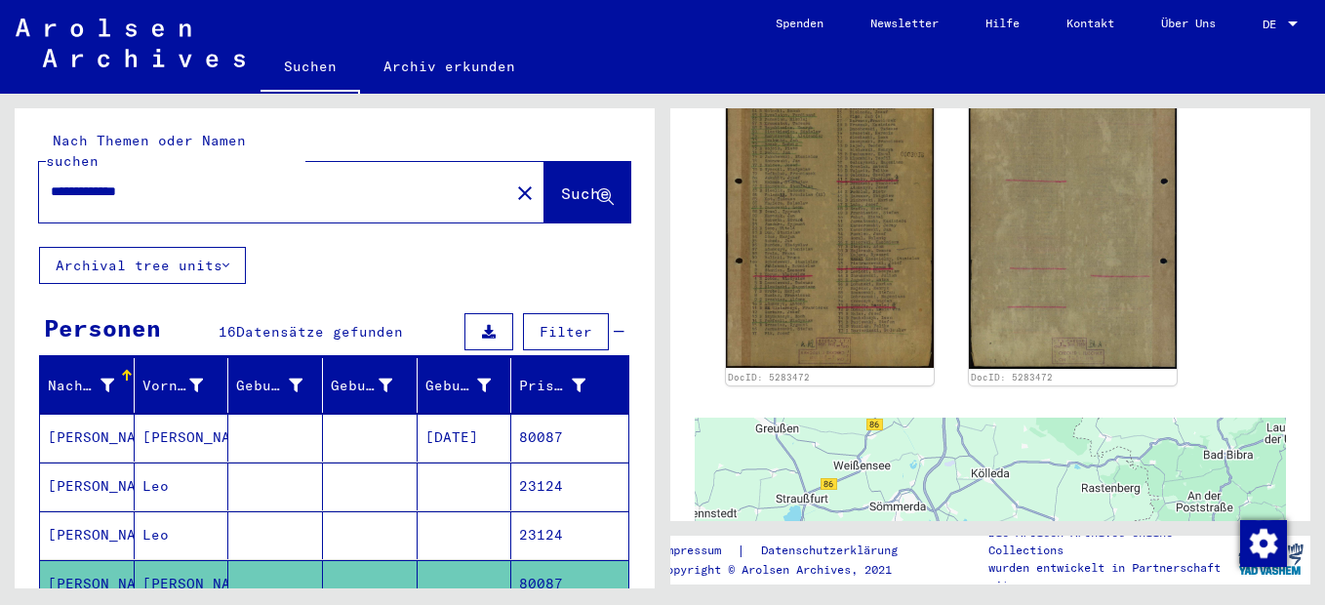
scroll to position [0, 0]
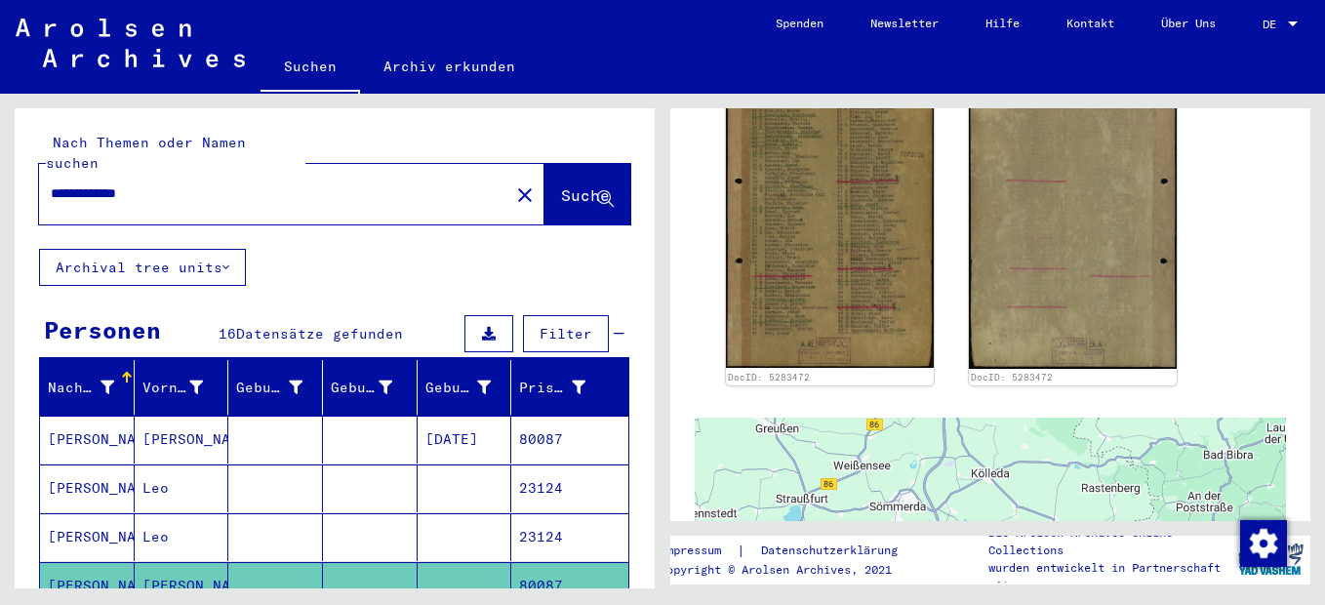
click at [84, 183] on input "**********" at bounding box center [274, 193] width 447 height 20
click at [561, 185] on span "Suche" at bounding box center [585, 195] width 49 height 20
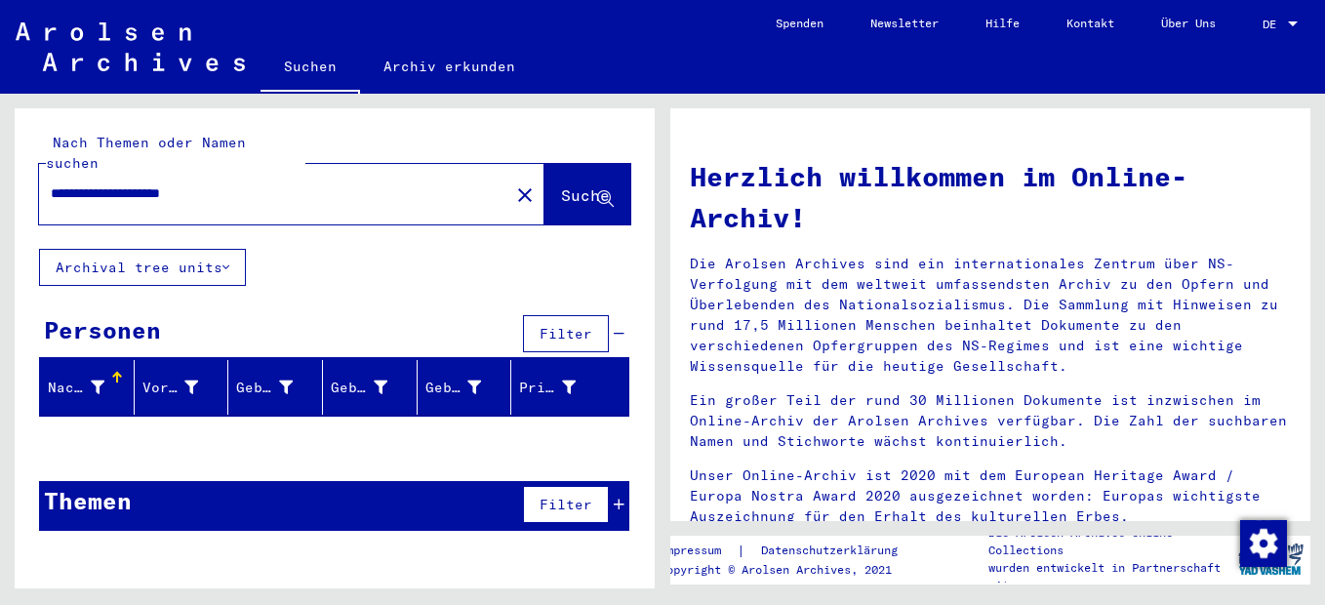
click at [152, 183] on input "**********" at bounding box center [268, 193] width 435 height 20
type input "**********"
click at [545, 186] on button "Suche" at bounding box center [588, 194] width 86 height 61
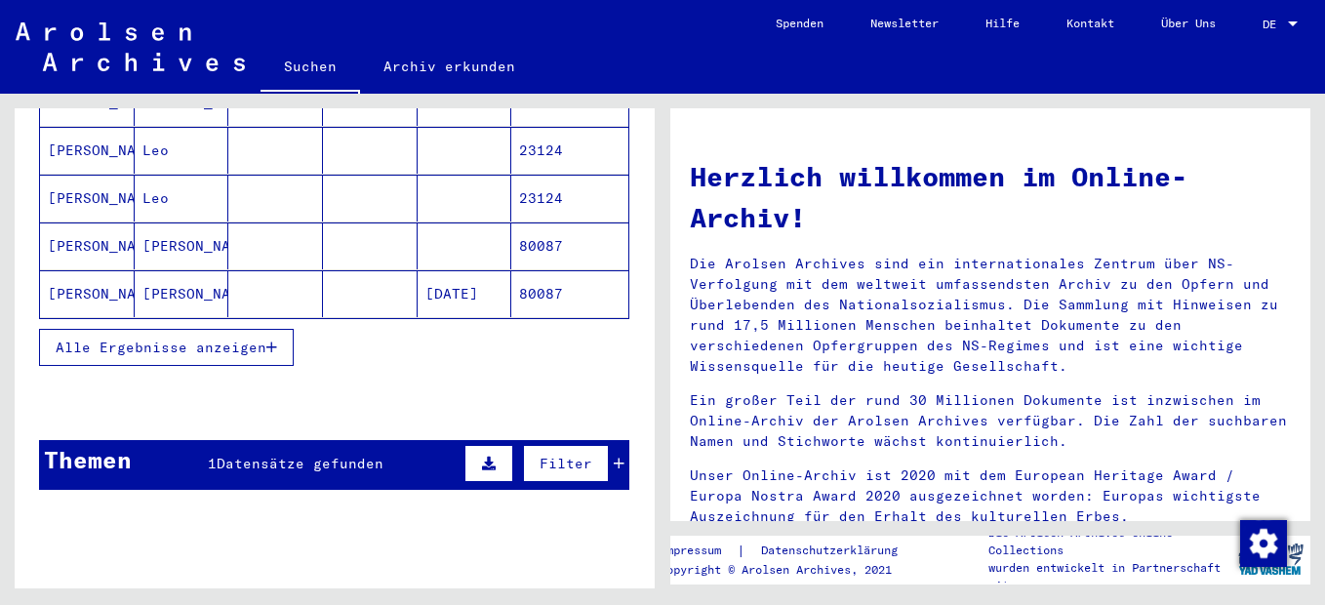
scroll to position [385, 0]
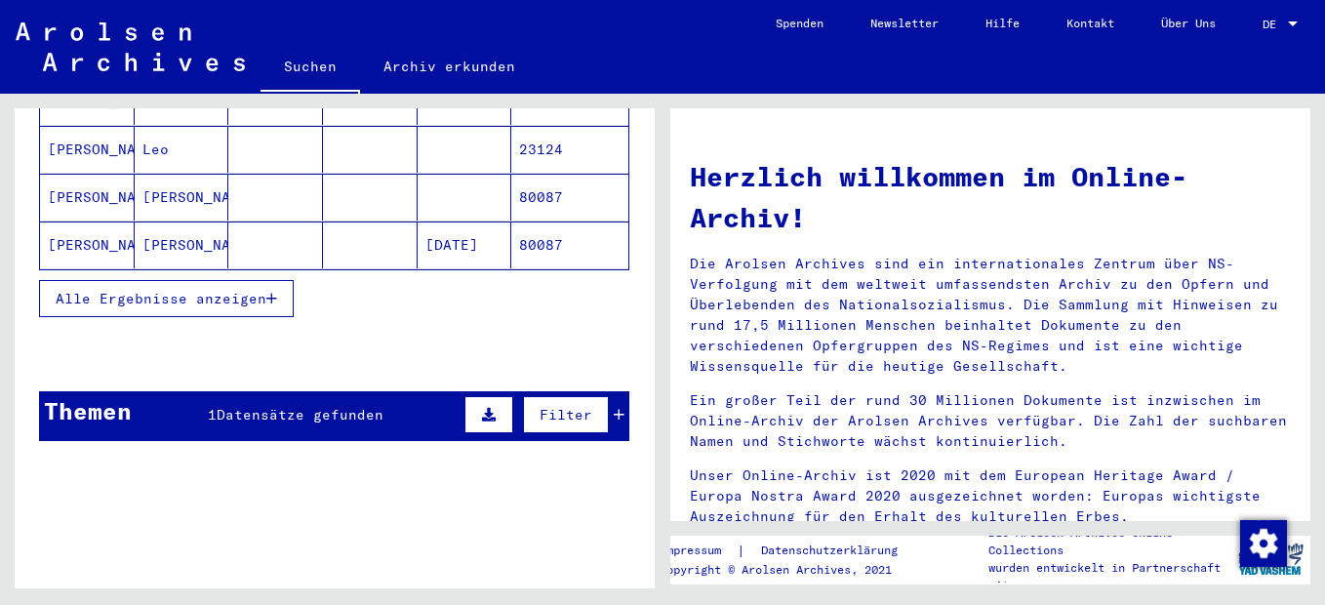
click at [614, 408] on icon at bounding box center [619, 415] width 11 height 14
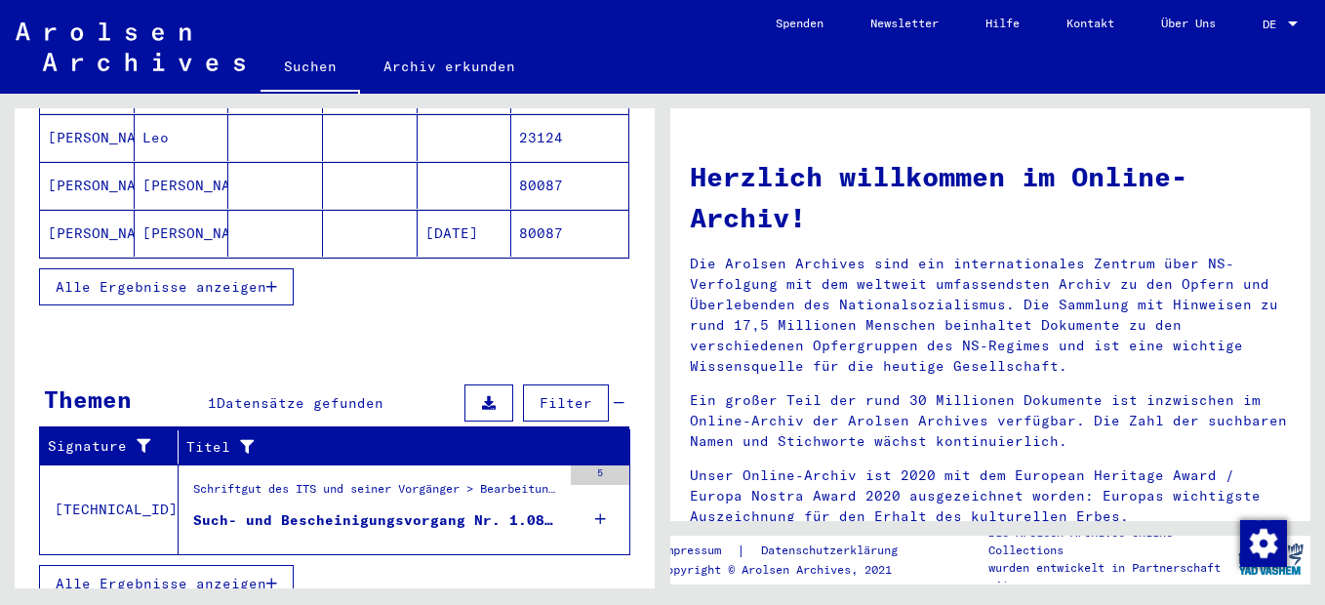
scroll to position [401, 0]
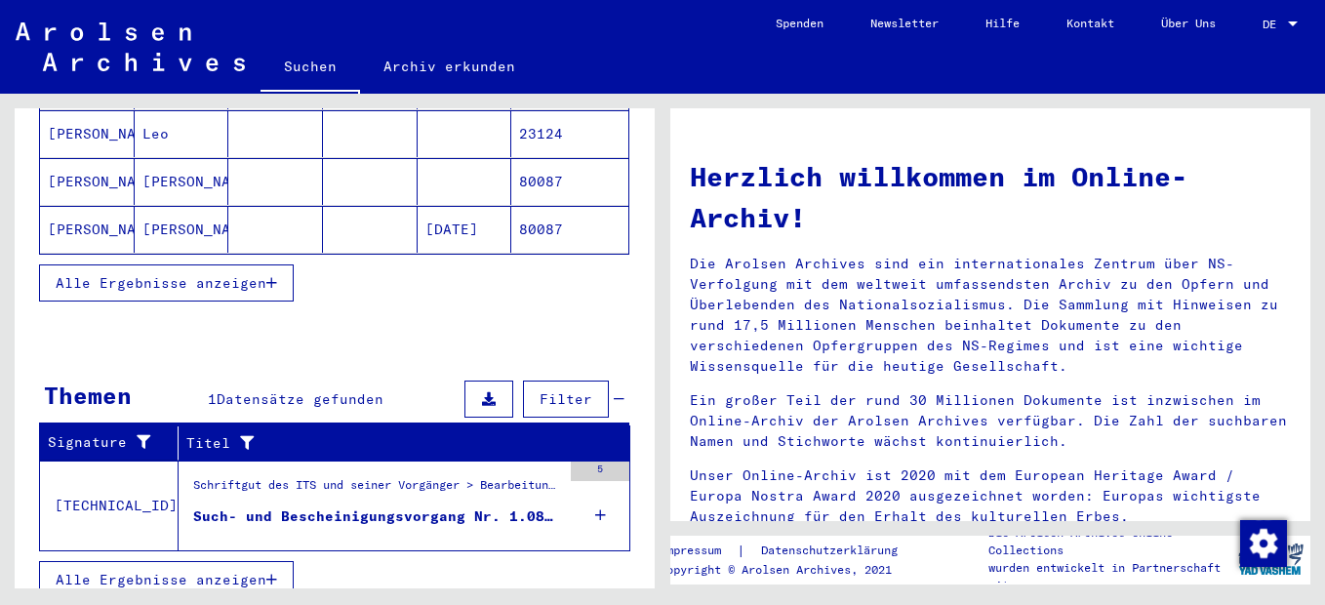
click at [346, 479] on div "Schriftgut des ITS und seiner Vorgänger > Bearbeitung von Anfragen > Fallbezoge…" at bounding box center [377, 489] width 368 height 27
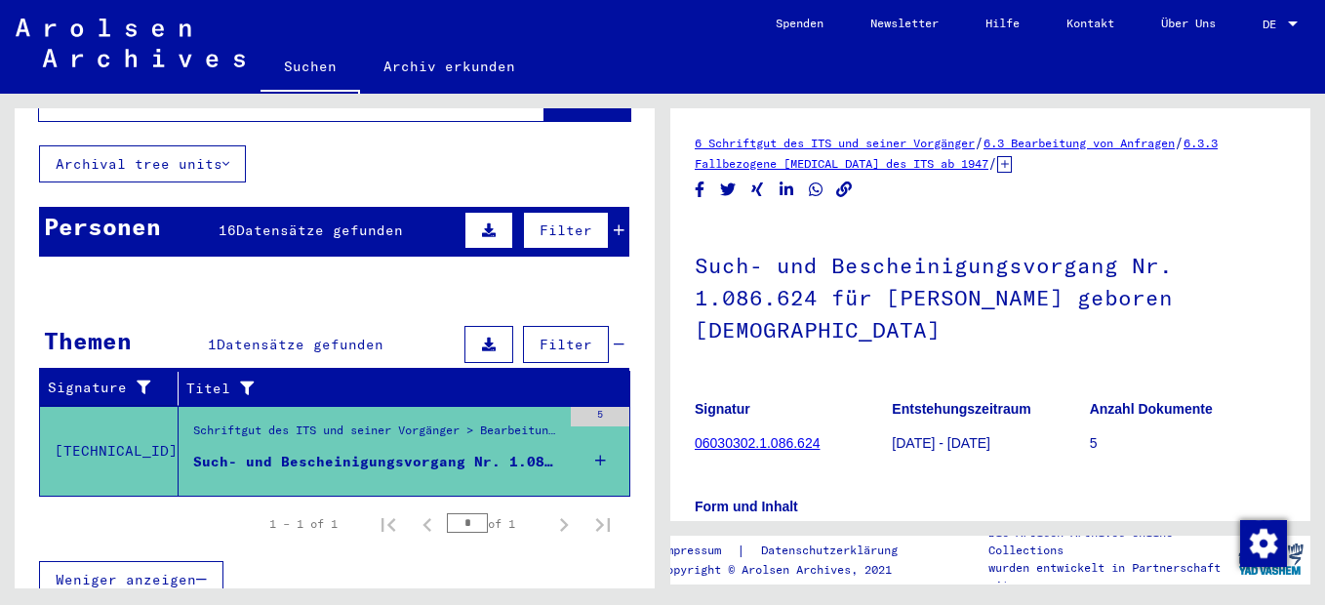
click at [752, 441] on link "06030302.1.086.624" at bounding box center [757, 443] width 125 height 16
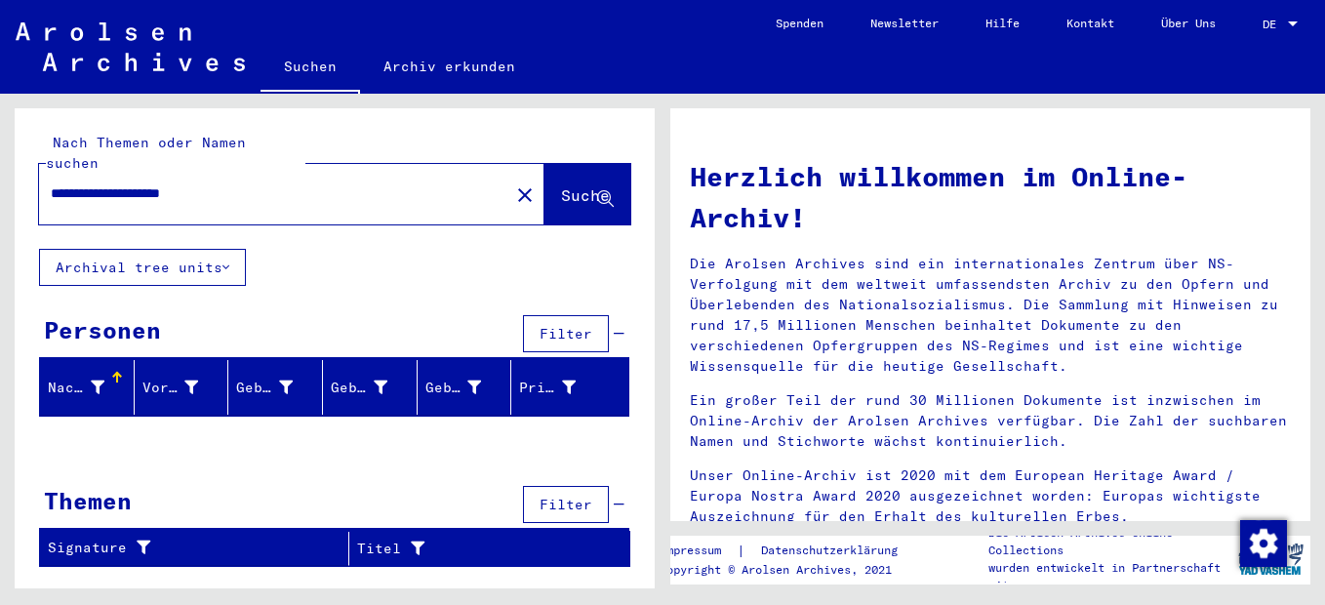
click at [149, 183] on input "**********" at bounding box center [268, 193] width 435 height 20
type input "**********"
click at [574, 185] on span "Suche" at bounding box center [585, 195] width 49 height 20
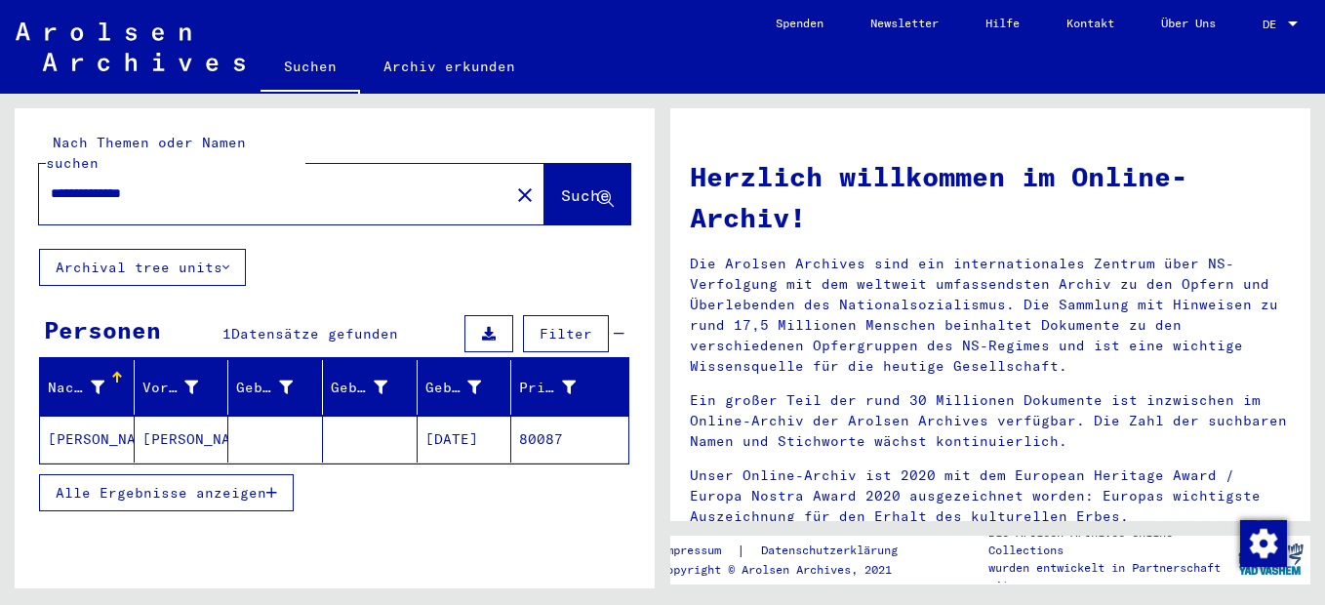
click at [128, 421] on mat-cell "[PERSON_NAME]" at bounding box center [87, 439] width 95 height 47
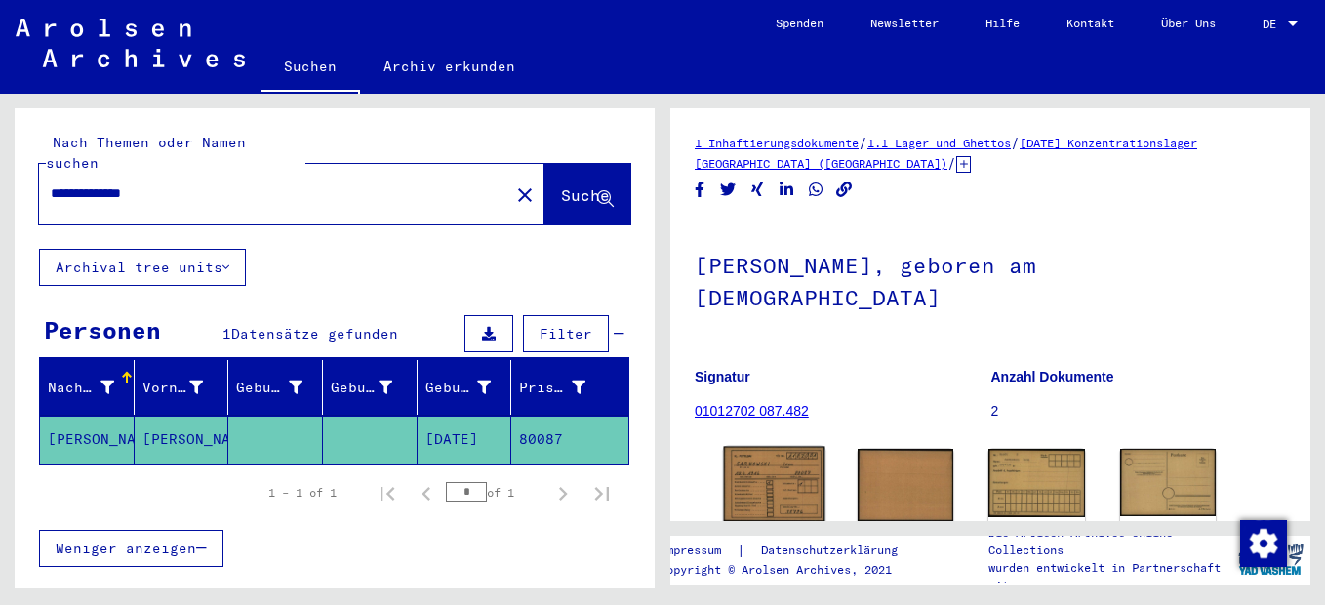
click at [773, 486] on img at bounding box center [774, 484] width 101 height 74
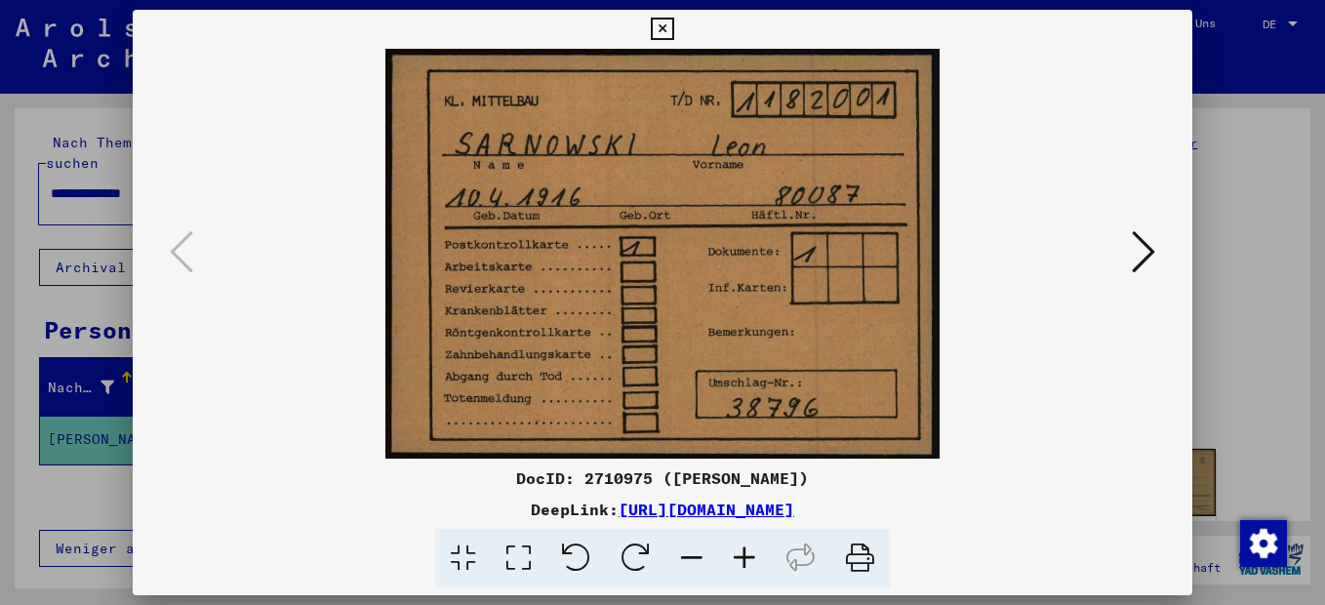
click at [1155, 249] on icon at bounding box center [1143, 251] width 23 height 47
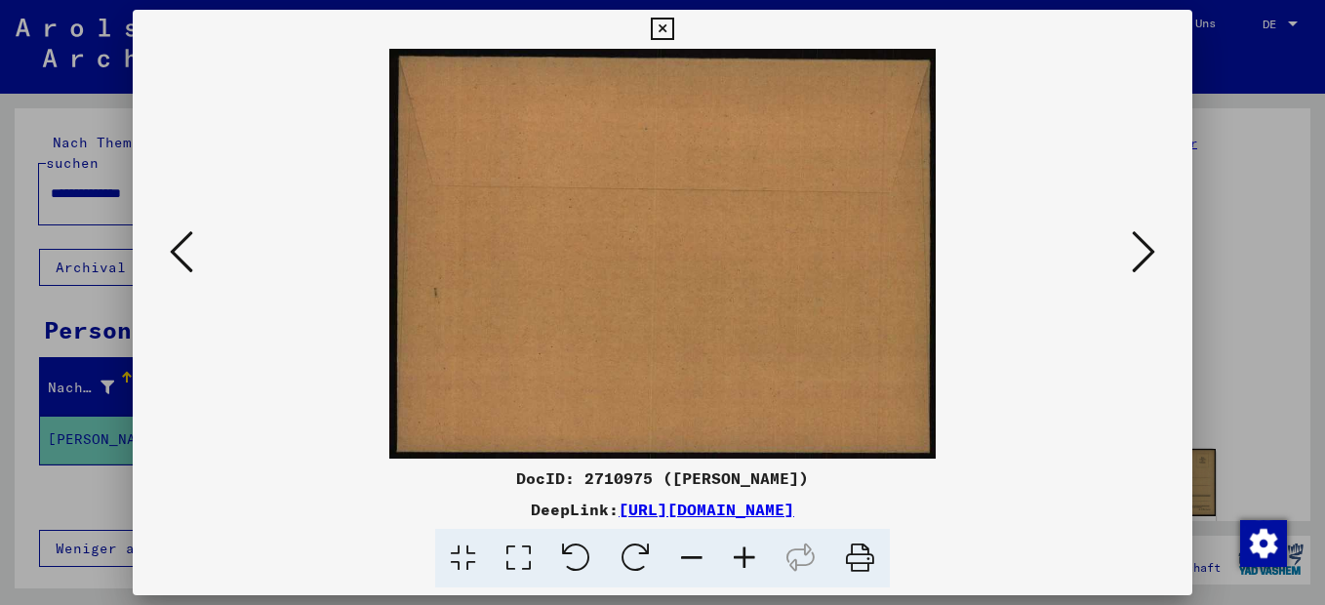
click at [1155, 249] on icon at bounding box center [1143, 251] width 23 height 47
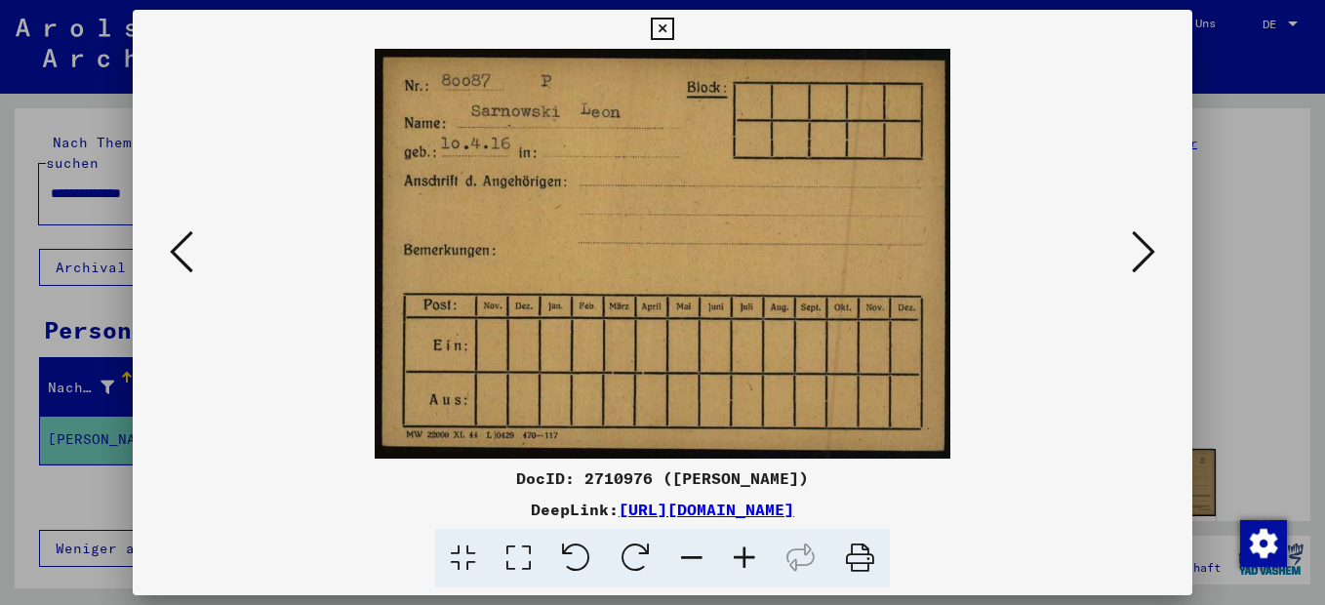
click at [1155, 249] on icon at bounding box center [1143, 251] width 23 height 47
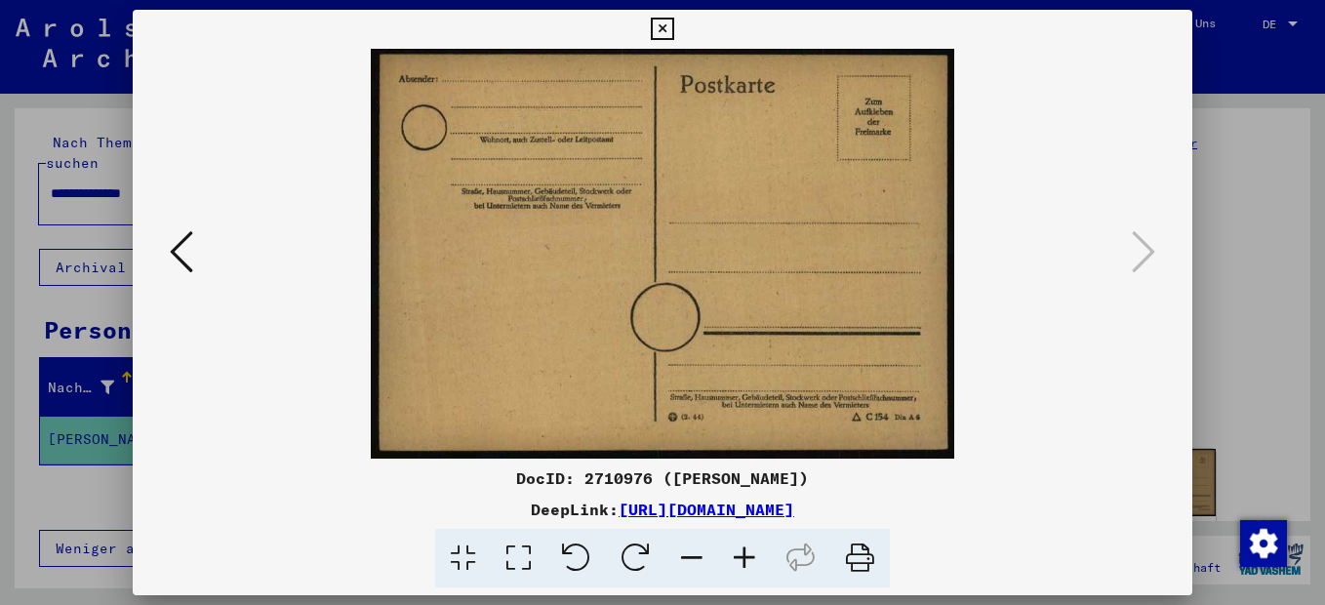
click at [666, 34] on icon at bounding box center [662, 29] width 22 height 23
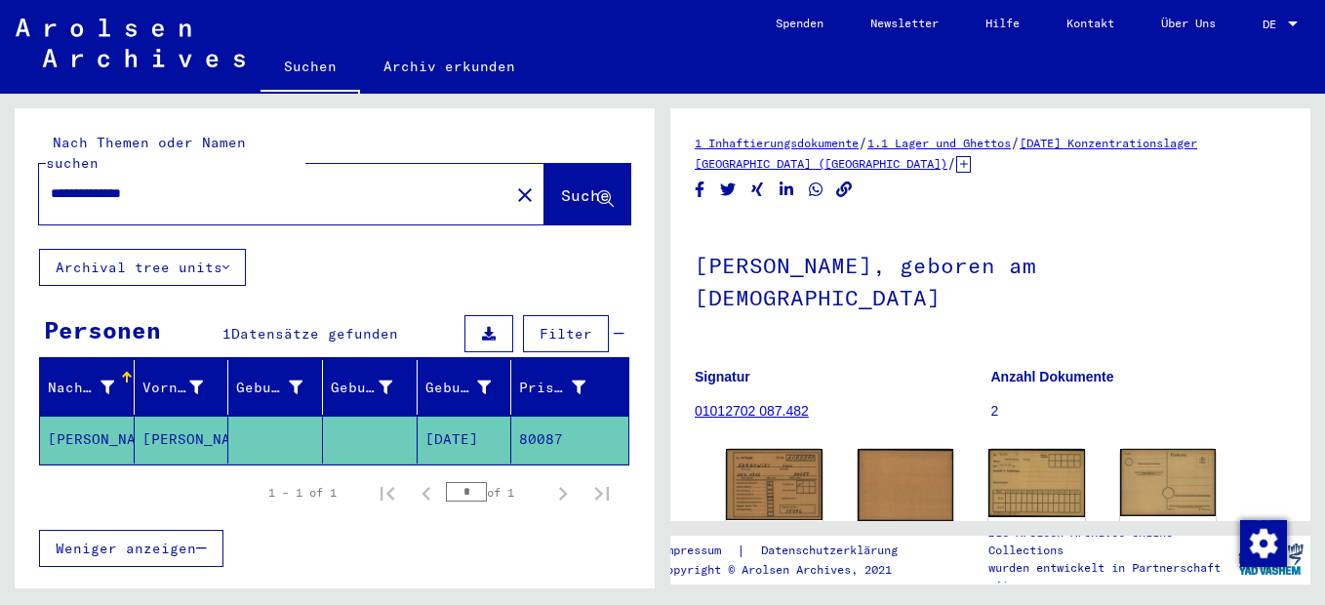
click at [561, 185] on span "Suche" at bounding box center [585, 195] width 49 height 20
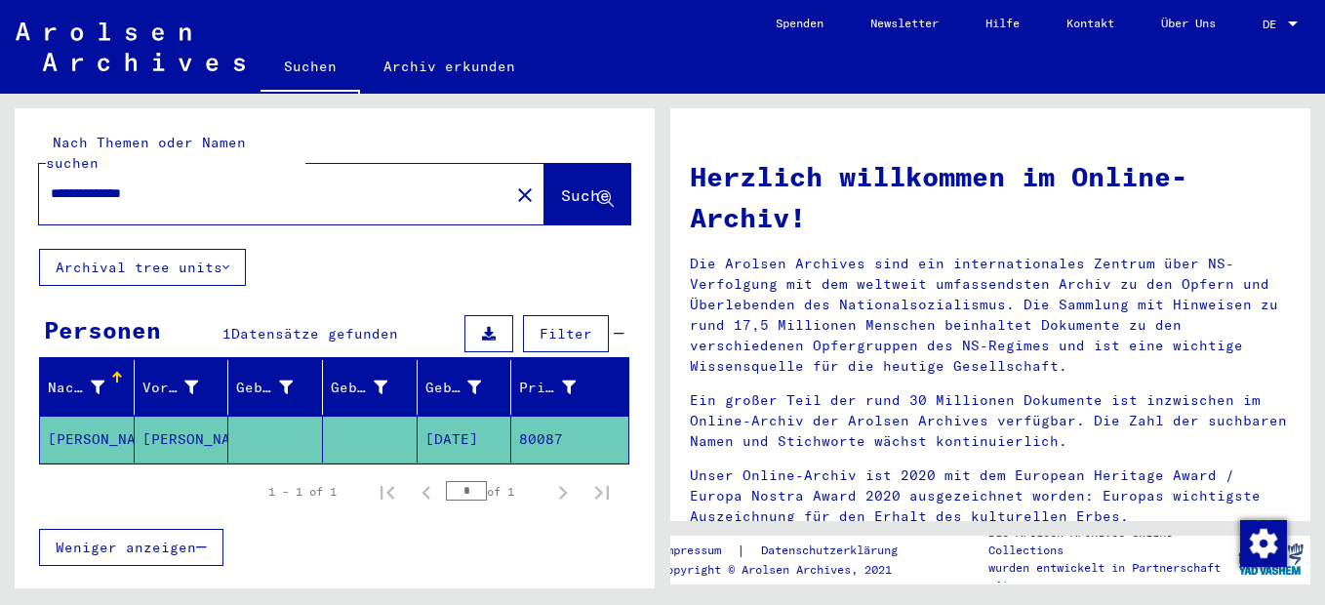
click at [297, 72] on link "Suchen" at bounding box center [311, 68] width 100 height 51
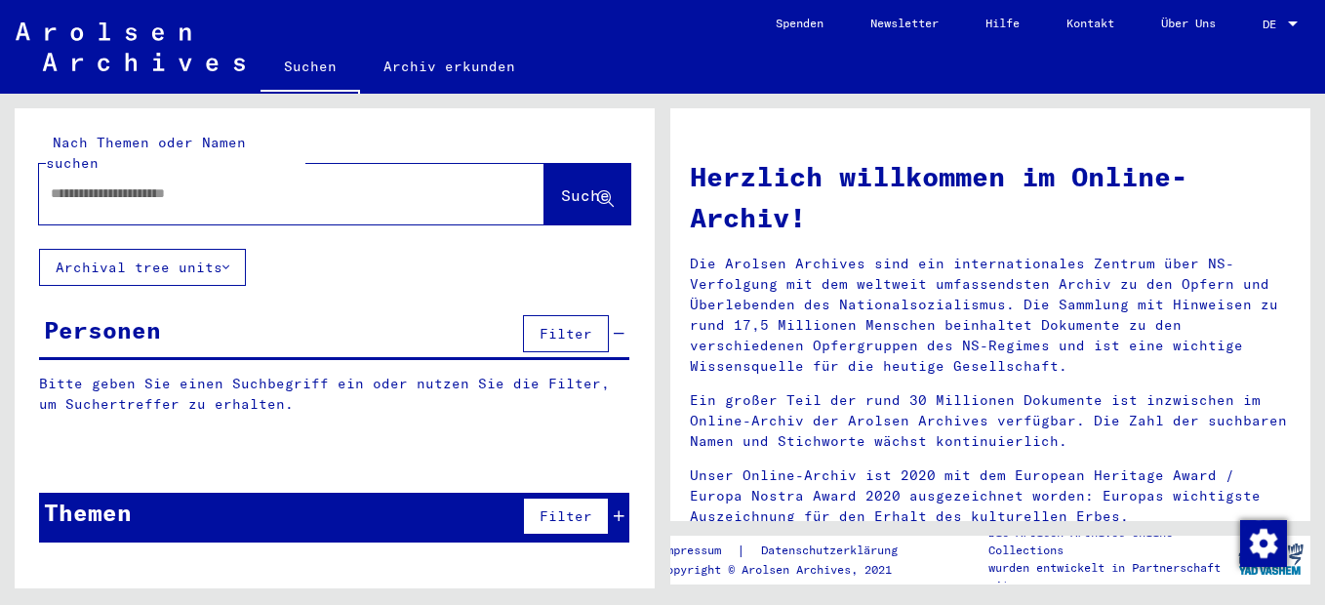
click at [159, 183] on input "text" at bounding box center [268, 193] width 435 height 20
type input "**********"
click at [561, 185] on span "Suche" at bounding box center [585, 195] width 49 height 20
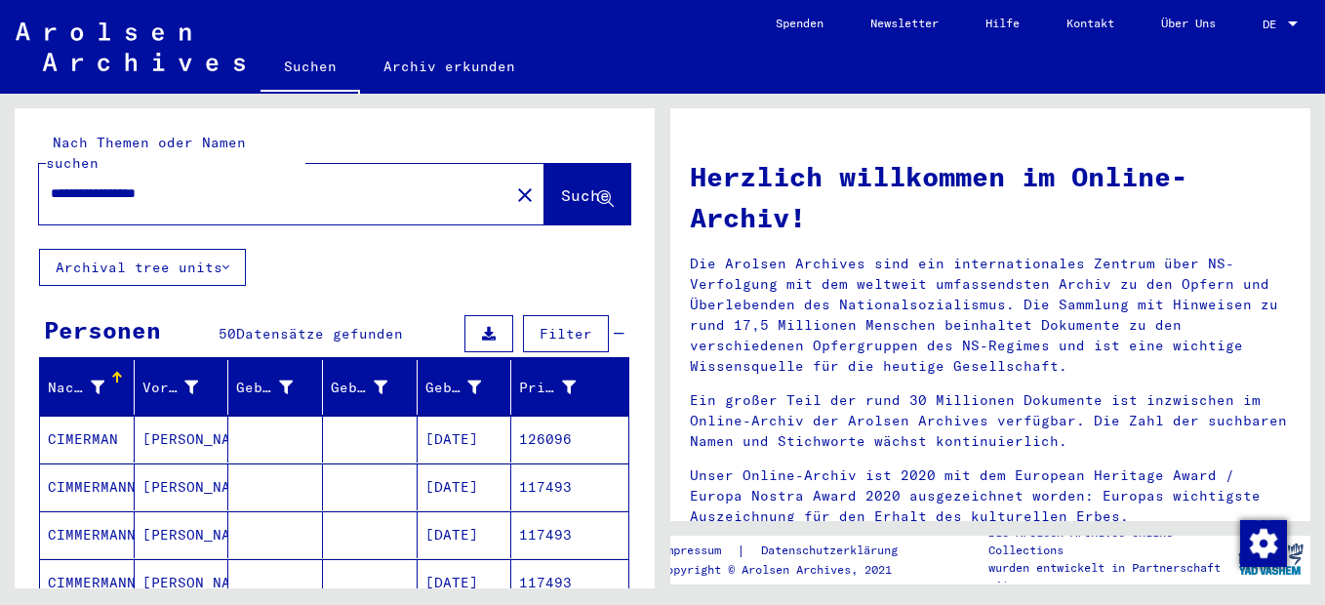
scroll to position [98, 0]
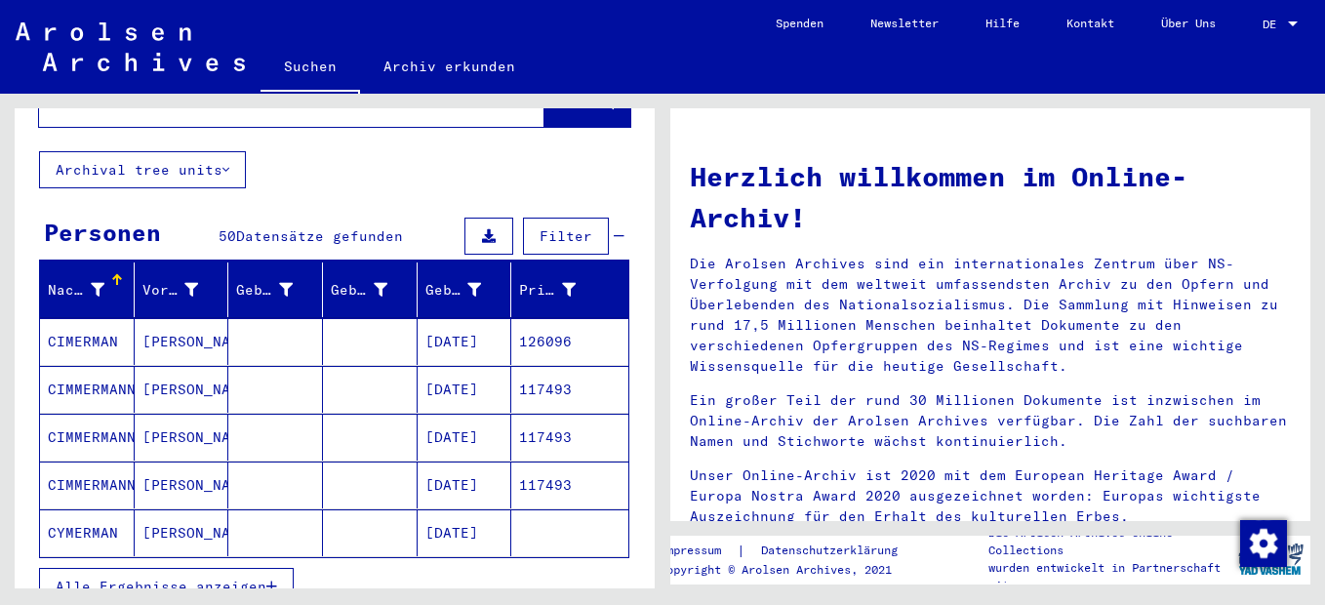
click at [269, 580] on icon "button" at bounding box center [271, 587] width 11 height 14
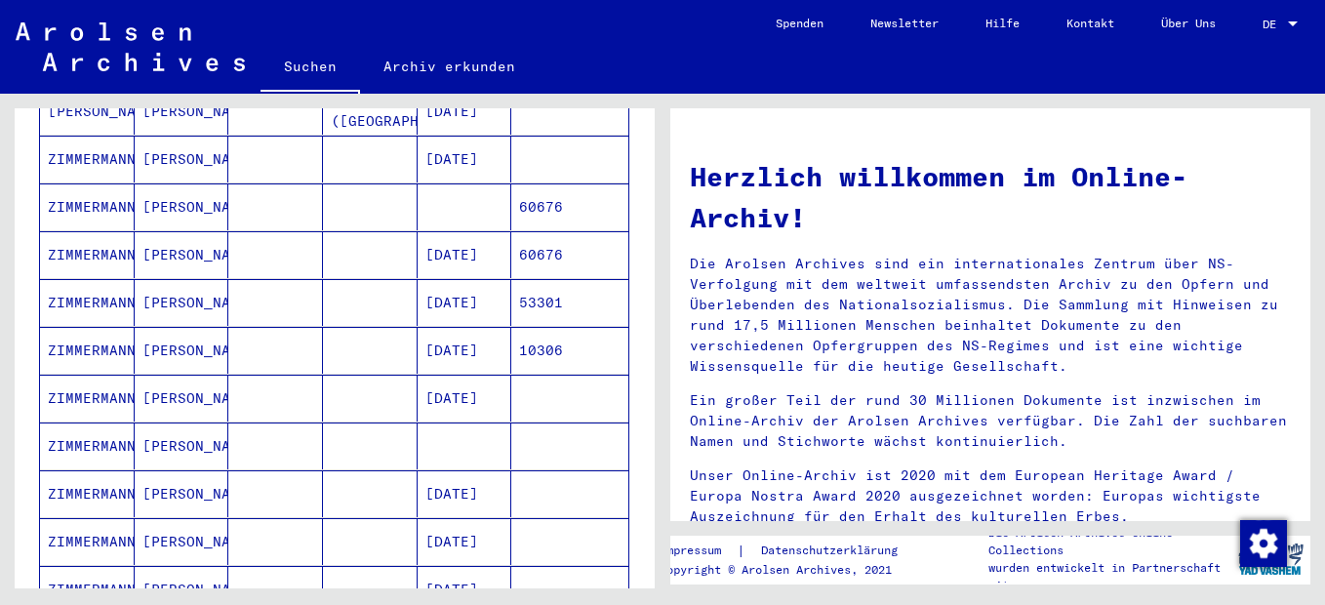
scroll to position [976, 0]
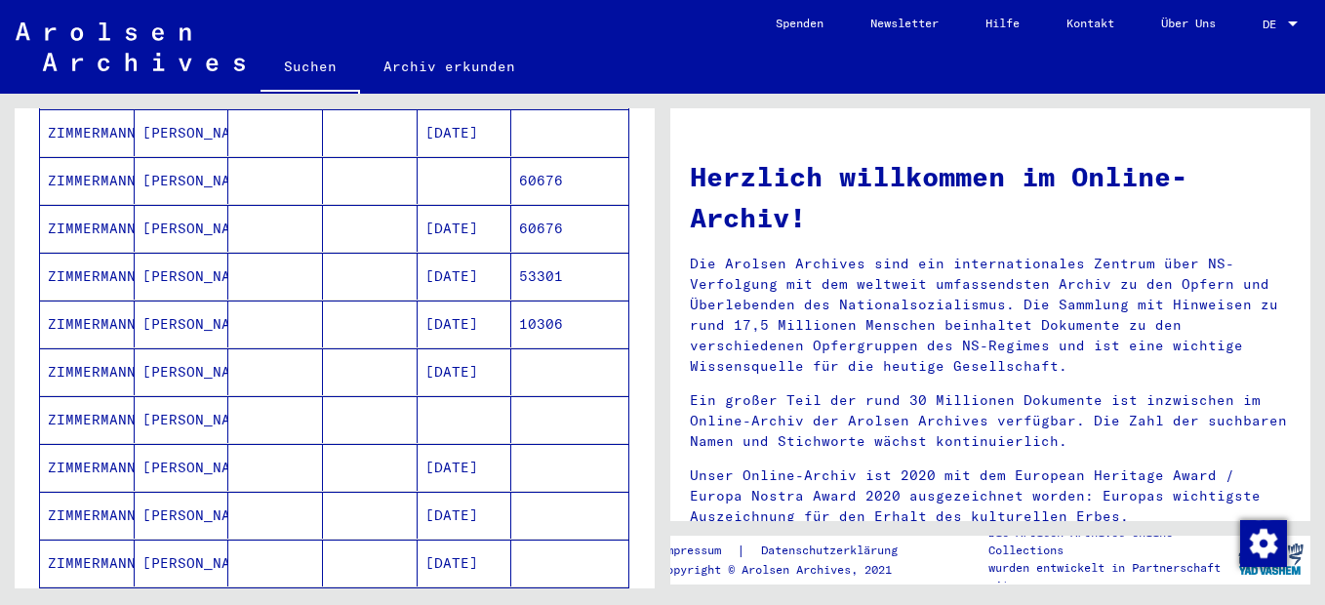
click at [173, 352] on mat-cell "[PERSON_NAME]" at bounding box center [182, 371] width 95 height 47
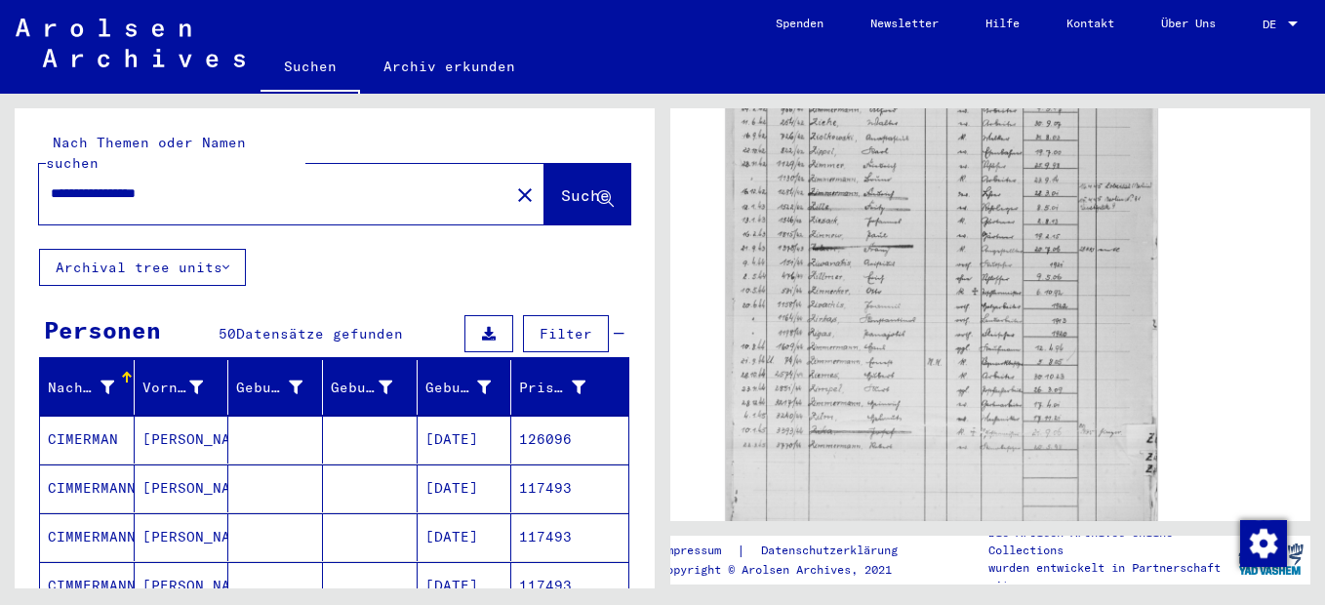
click at [513, 183] on mat-icon "close" at bounding box center [524, 194] width 23 height 23
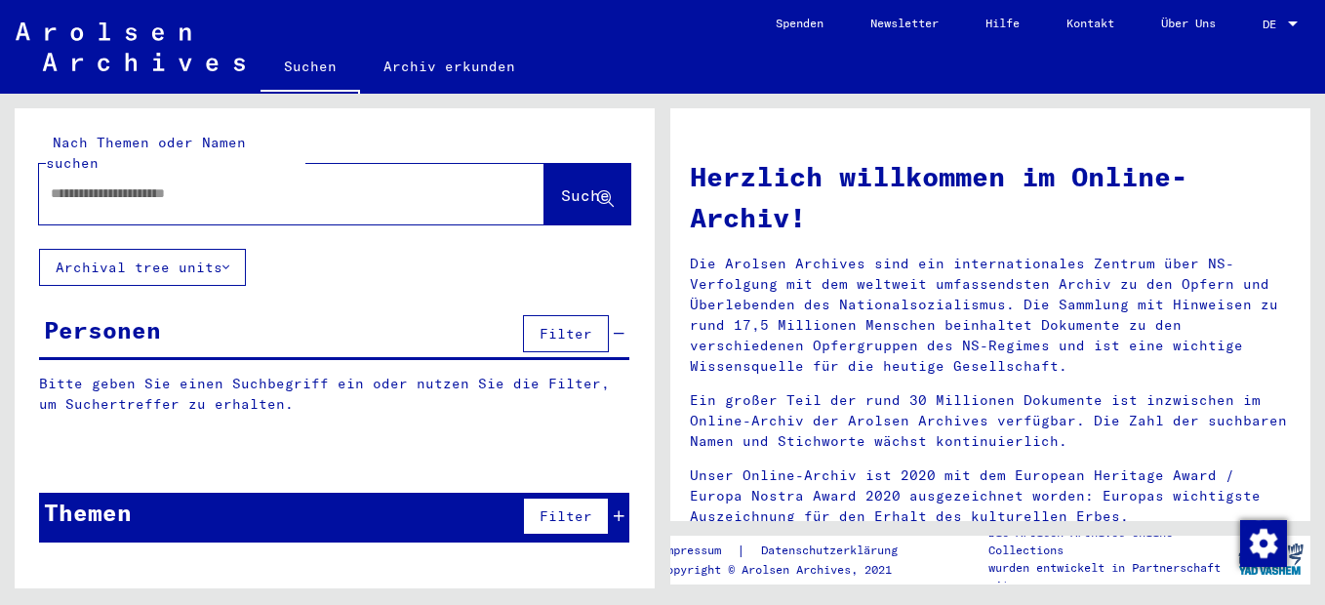
click at [197, 183] on input "text" at bounding box center [268, 193] width 435 height 20
type input "*******"
click at [561, 185] on span "Suche" at bounding box center [585, 195] width 49 height 20
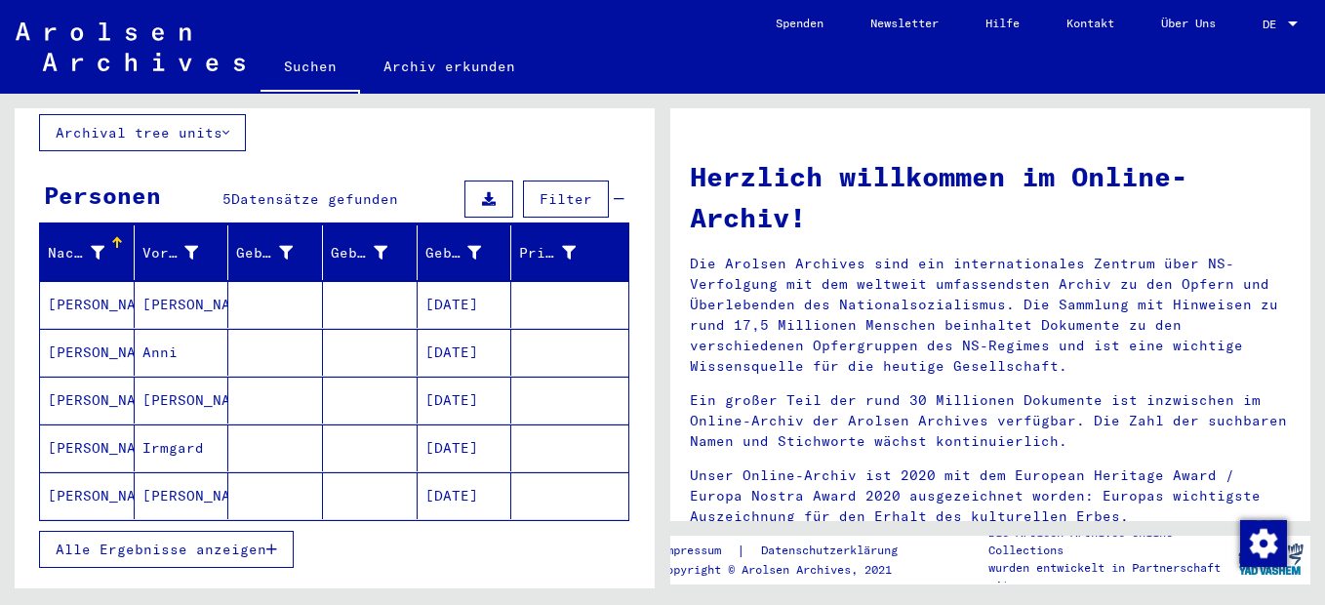
scroll to position [195, 0]
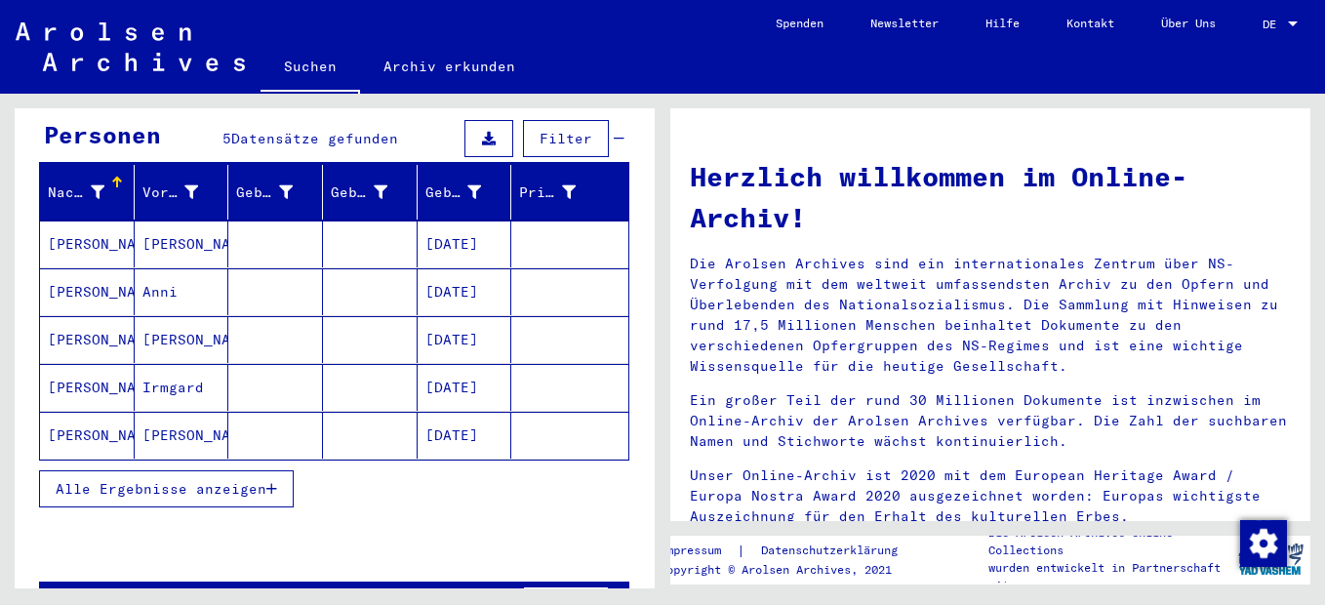
click at [157, 222] on mat-cell "[PERSON_NAME]" at bounding box center [182, 244] width 95 height 47
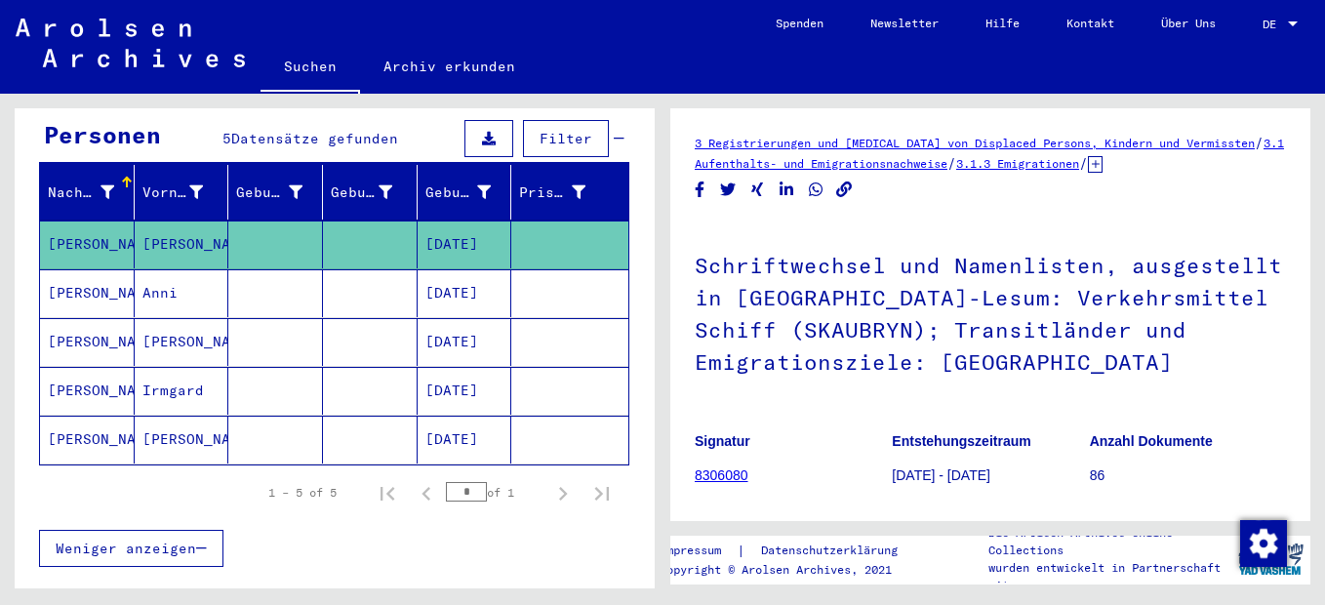
click at [148, 279] on mat-cell "Anni" at bounding box center [182, 293] width 95 height 48
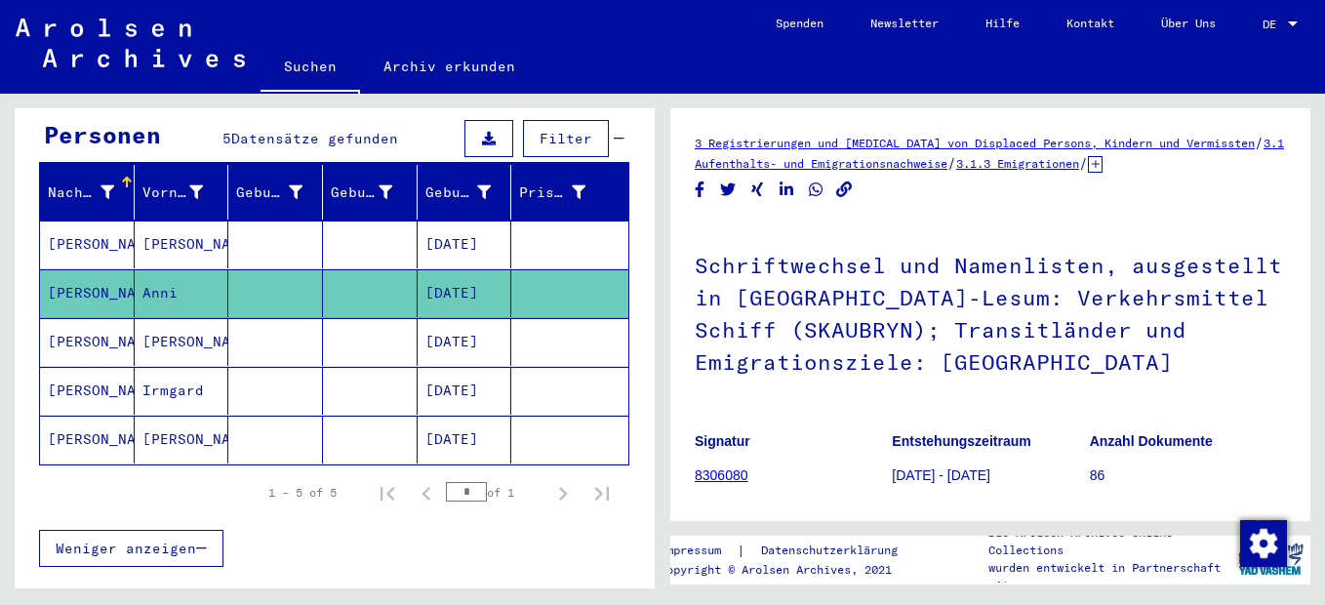
click at [156, 274] on mat-cell "Anni" at bounding box center [182, 293] width 95 height 48
click at [156, 323] on mat-cell "[PERSON_NAME]" at bounding box center [182, 342] width 95 height 48
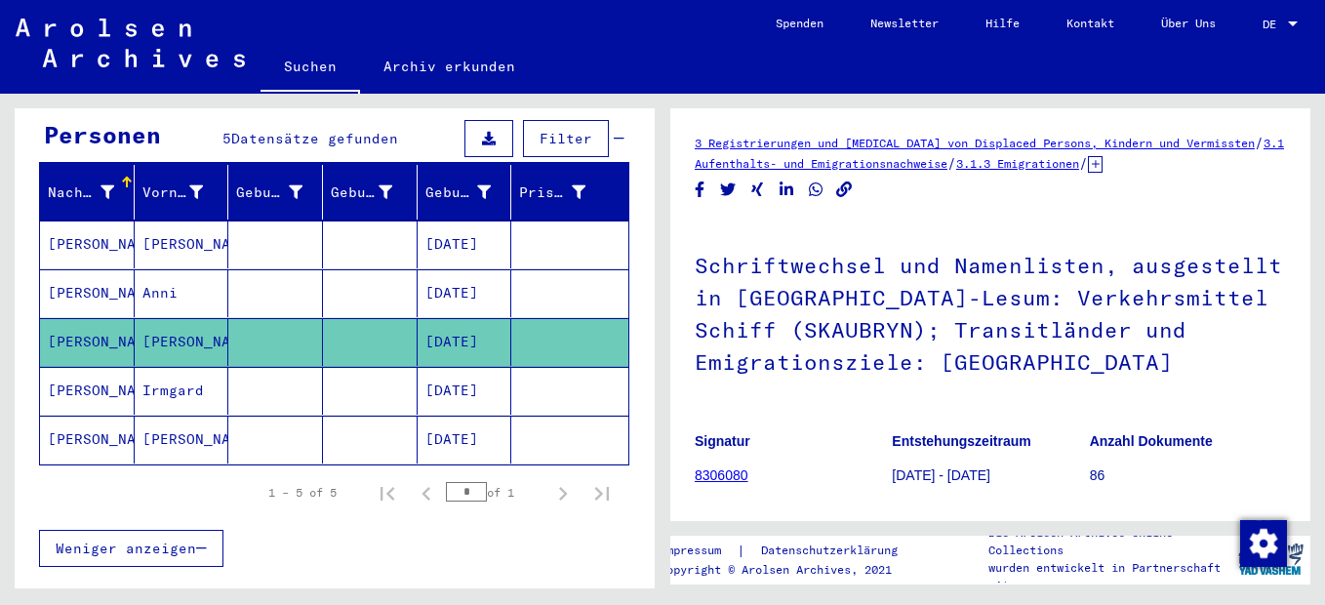
click at [160, 367] on mat-cell "Irmgard" at bounding box center [182, 391] width 95 height 48
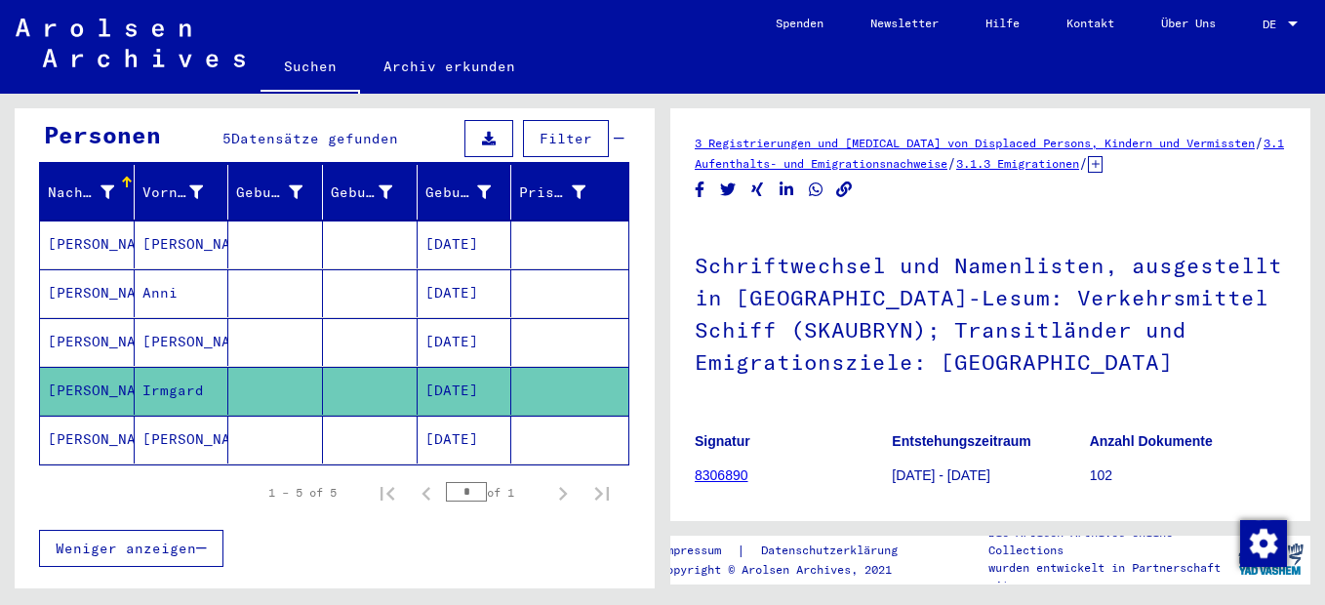
click at [164, 416] on mat-cell "[PERSON_NAME]" at bounding box center [182, 440] width 95 height 48
